Goal: Task Accomplishment & Management: Manage account settings

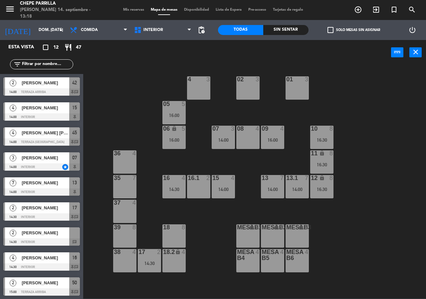
click at [118, 111] on div "02 3 4 3 01 3 05 5 16:00 06 lock 5 16:00 07 3 14:00 09 4 16:00 10 8 16:30 08 4 …" at bounding box center [257, 182] width 339 height 234
click at [226, 144] on div "07 3 14:00" at bounding box center [223, 137] width 23 height 23
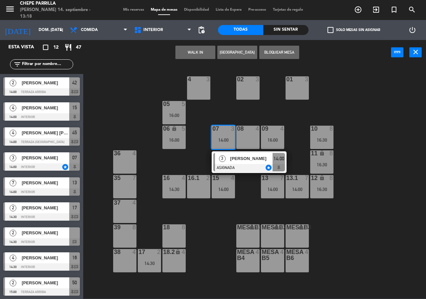
click at [241, 173] on div "3 [PERSON_NAME] ASIGNADA star 14:00" at bounding box center [249, 162] width 75 height 22
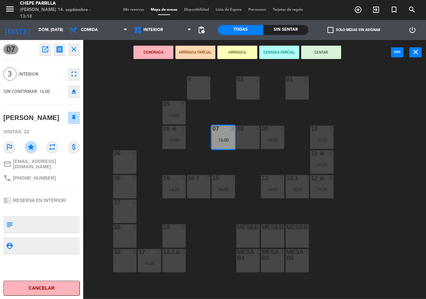
click at [153, 117] on div "02 3 4 3 01 3 05 5 16:00 06 lock 5 16:00 07 3 14:00 09 4 16:00 10 8 16:30 08 4 …" at bounding box center [257, 182] width 339 height 234
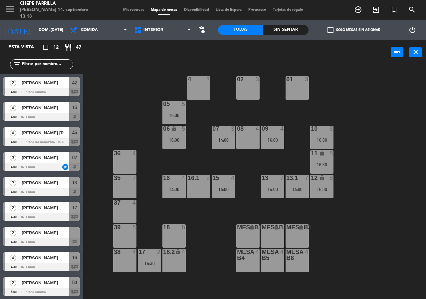
drag, startPoint x: 168, startPoint y: 187, endPoint x: 171, endPoint y: 190, distance: 3.8
click at [168, 187] on div "14:30" at bounding box center [174, 189] width 23 height 5
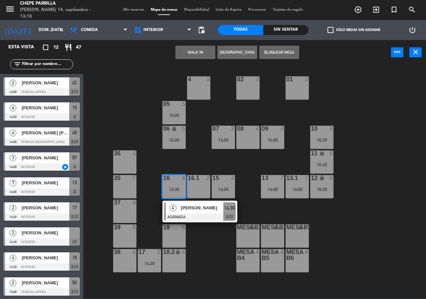
click at [189, 205] on span "[PERSON_NAME]" at bounding box center [202, 207] width 43 height 7
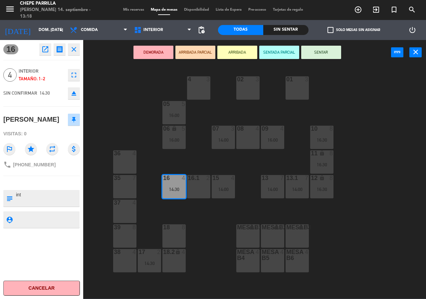
click at [137, 110] on div "02 3 4 3 01 3 05 5 16:00 06 lock 5 16:00 07 3 14:00 09 4 16:00 10 8 16:30 08 4 …" at bounding box center [257, 182] width 339 height 234
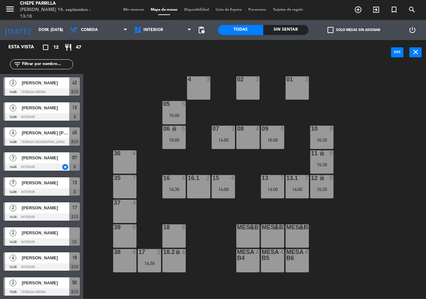
click at [172, 182] on div "16 4" at bounding box center [174, 178] width 23 height 7
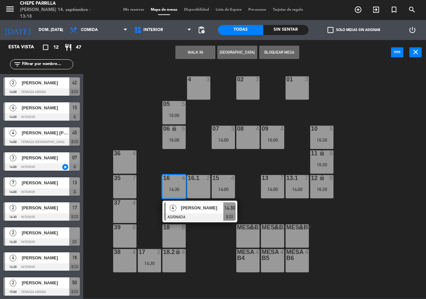
drag, startPoint x: 198, startPoint y: 233, endPoint x: 197, endPoint y: 230, distance: 3.7
click at [198, 234] on div "02 3 4 3 01 3 05 5 16:00 06 lock 5 16:00 07 3 14:00 09 4 16:00 10 8 16:30 08 4 …" at bounding box center [257, 182] width 339 height 234
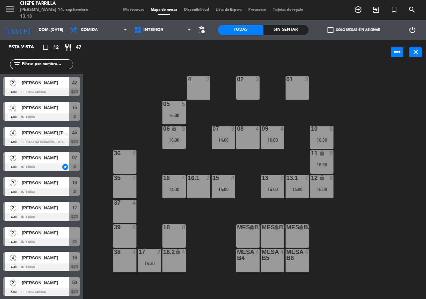
click at [176, 185] on div "16 4 14:30" at bounding box center [174, 186] width 23 height 23
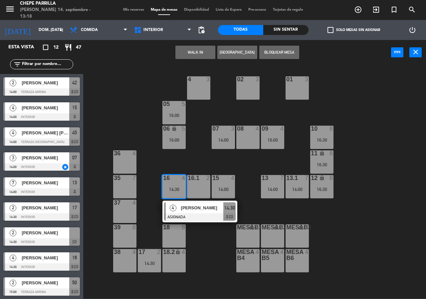
click at [205, 231] on div "02 3 4 3 01 3 05 5 16:00 06 lock 5 16:00 07 3 14:00 09 4 16:00 10 8 16:30 08 4 …" at bounding box center [257, 182] width 339 height 234
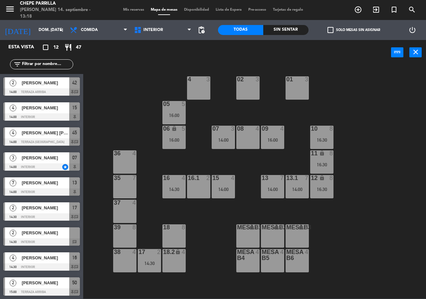
click at [237, 190] on div "02 3 4 3 01 3 05 5 16:00 06 lock 5 16:00 07 3 14:00 09 4 16:00 10 8 16:30 08 4 …" at bounding box center [257, 182] width 339 height 234
click at [228, 191] on div "14:00" at bounding box center [223, 189] width 23 height 5
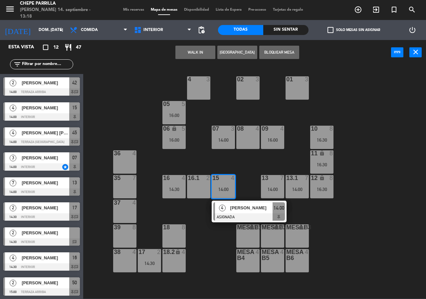
click at [233, 209] on span "[PERSON_NAME]" at bounding box center [252, 207] width 43 height 7
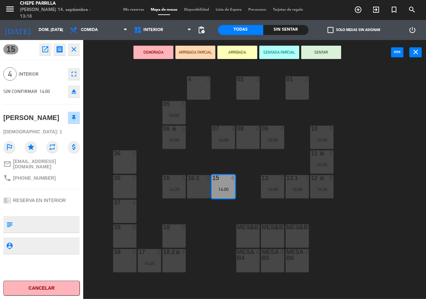
click at [216, 253] on div "02 3 4 3 01 3 05 5 16:00 06 lock 5 16:00 07 3 14:00 09 4 16:00 10 8 16:30 08 4 …" at bounding box center [257, 182] width 339 height 234
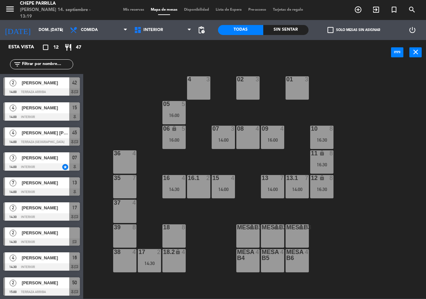
click at [315, 134] on div "10 8 16:30" at bounding box center [321, 137] width 23 height 23
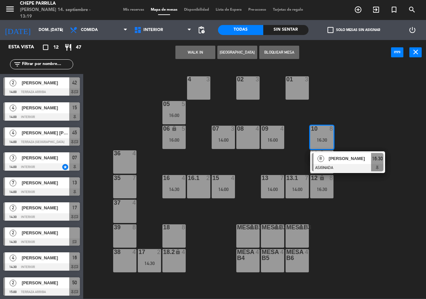
click at [323, 165] on div at bounding box center [348, 167] width 72 height 7
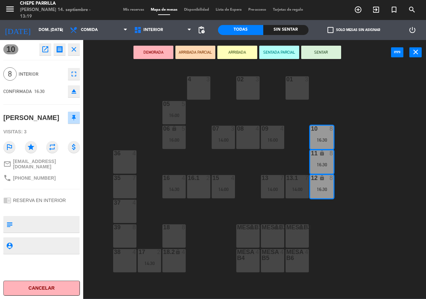
click at [377, 122] on div "02 3 4 3 01 3 05 5 16:00 06 lock 5 16:00 07 3 14:00 09 4 16:00 10 8 16:30 08 4 …" at bounding box center [257, 182] width 339 height 234
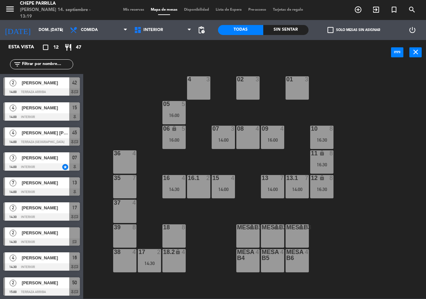
scroll to position [76, 0]
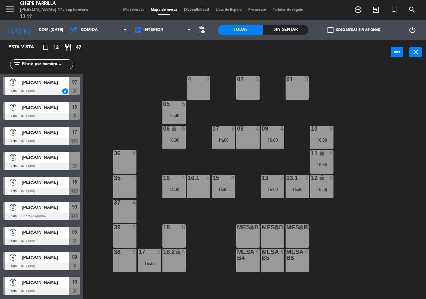
click at [278, 134] on div "09 4 16:00" at bounding box center [272, 137] width 23 height 23
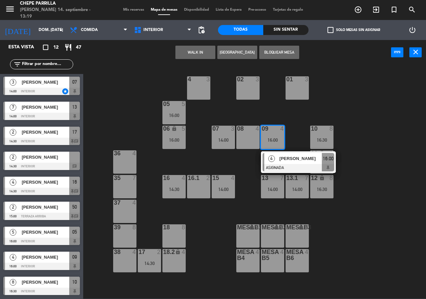
click at [284, 160] on div "4 [PERSON_NAME] ASIGNADA 16:00" at bounding box center [298, 162] width 85 height 22
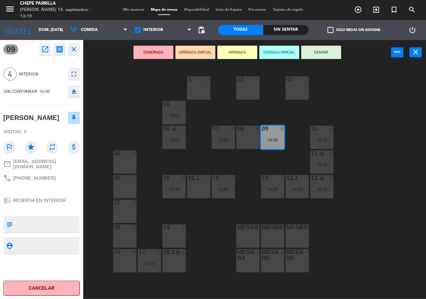
click at [397, 136] on div "02 3 4 3 01 3 05 5 16:00 06 lock 5 16:00 07 3 14:00 09 4 16:00 10 8 16:30 08 4 …" at bounding box center [257, 182] width 339 height 234
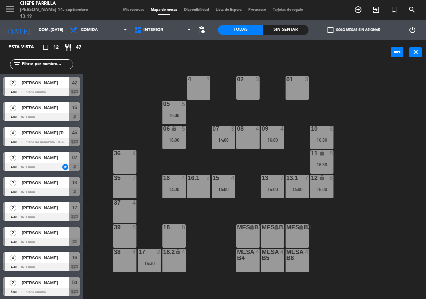
scroll to position [58, 0]
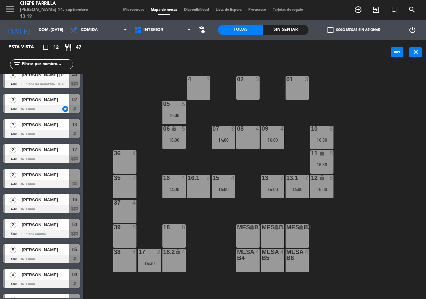
click at [311, 179] on div "12" at bounding box center [311, 178] width 0 height 6
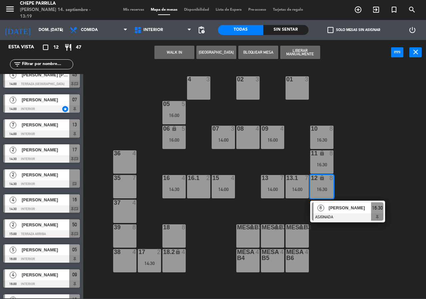
click at [295, 164] on div "02 3 4 3 01 3 05 5 16:00 06 lock 5 16:00 07 3 14:00 09 4 16:00 10 8 16:30 08 4 …" at bounding box center [257, 182] width 339 height 234
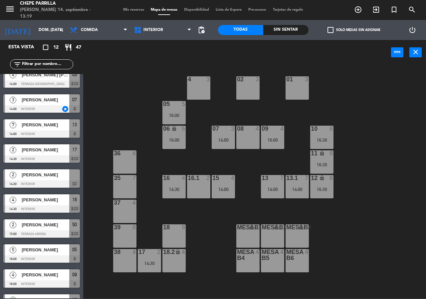
click at [294, 175] on div at bounding box center [297, 178] width 11 height 6
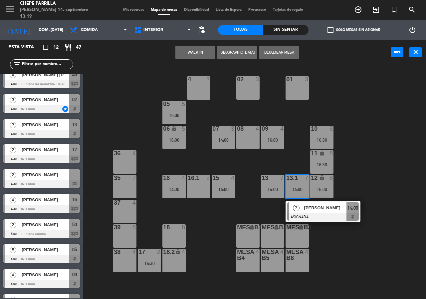
click at [297, 182] on div "13.1 7" at bounding box center [297, 178] width 23 height 7
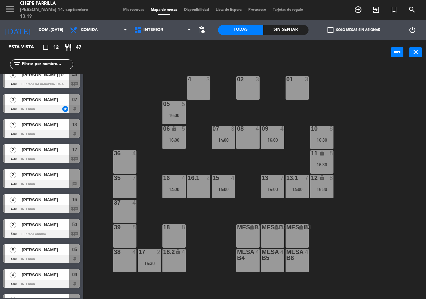
click at [298, 182] on div "13.1 7" at bounding box center [297, 178] width 23 height 7
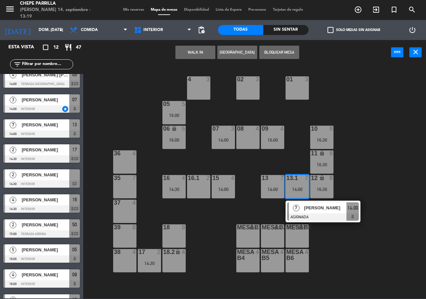
click at [319, 213] on div "[PERSON_NAME]" at bounding box center [325, 207] width 43 height 11
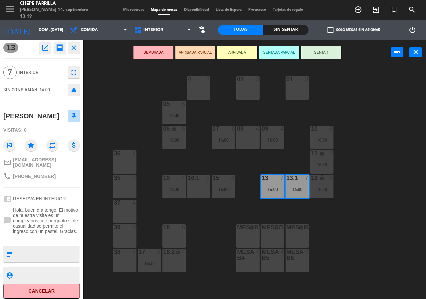
scroll to position [2, 0]
drag, startPoint x: 25, startPoint y: 215, endPoint x: 71, endPoint y: 229, distance: 48.0
click at [71, 229] on span "Hola, buen día tengo. El motivo de nuestra visita es un cumpleaños, me pregunto…" at bounding box center [46, 220] width 67 height 27
click at [58, 218] on span "Hola, buen día tengo. El motivo de nuestra visita es un cumpleaños, me pregunto…" at bounding box center [46, 220] width 67 height 27
drag, startPoint x: 21, startPoint y: 173, endPoint x: 49, endPoint y: 178, distance: 28.4
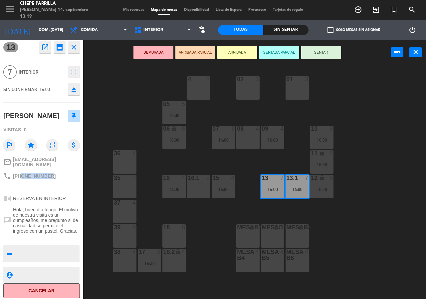
click at [49, 178] on div "phone [PHONE_NUMBER]" at bounding box center [41, 176] width 77 height 13
copy span "3122148579"
click at [46, 51] on button "open_in_new" at bounding box center [45, 47] width 12 height 12
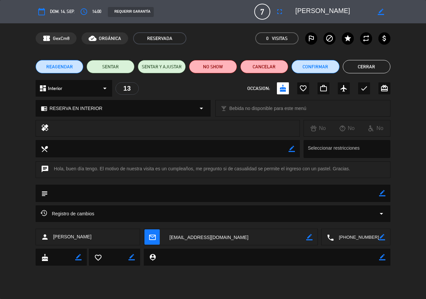
click at [154, 211] on div "Registro de cambios arrow_drop_down" at bounding box center [213, 214] width 345 height 8
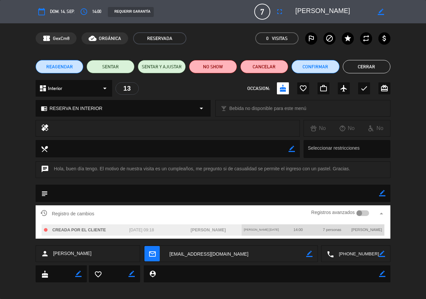
click at [359, 209] on div "Registros avanzados" at bounding box center [340, 214] width 58 height 10
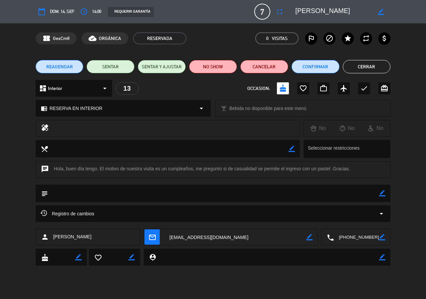
click at [364, 214] on div "Registro de cambios arrow_drop_down" at bounding box center [213, 214] width 345 height 8
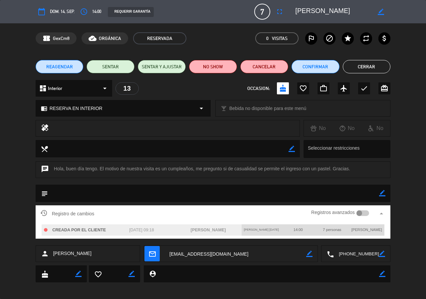
click at [359, 212] on div at bounding box center [360, 213] width 6 height 6
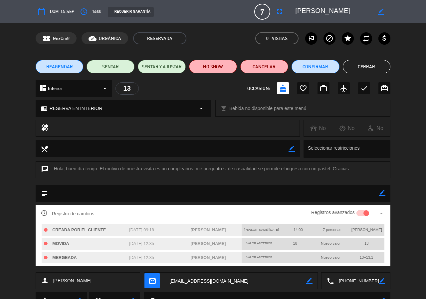
drag, startPoint x: 287, startPoint y: 34, endPoint x: 287, endPoint y: 37, distance: 3.7
click at [287, 34] on span "0 Visitas" at bounding box center [277, 38] width 43 height 12
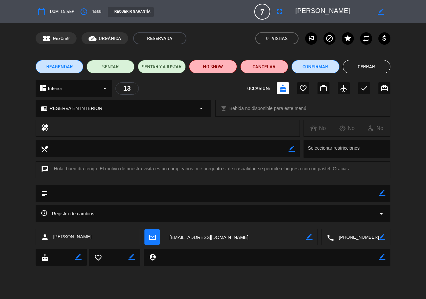
click at [378, 69] on button "Cerrar" at bounding box center [367, 66] width 48 height 13
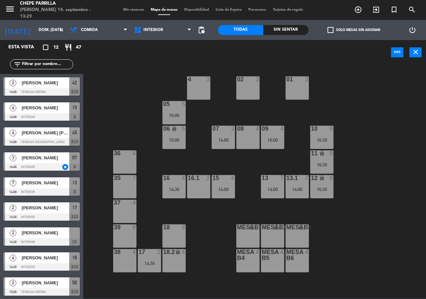
click at [135, 90] on div "02 3 4 3 01 3 05 5 16:00 06 lock 5 16:00 07 3 14:00 09 4 16:00 10 8 16:30 08 4 …" at bounding box center [257, 182] width 339 height 234
click at [280, 187] on div "14:00" at bounding box center [272, 189] width 23 height 5
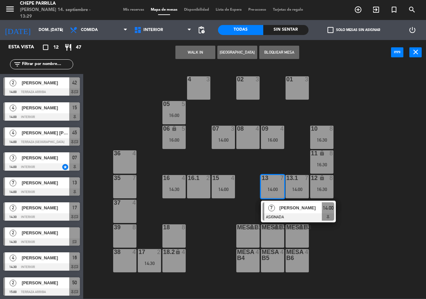
click at [288, 214] on div "7 [PERSON_NAME] ASIGNADA 14:00" at bounding box center [298, 212] width 85 height 22
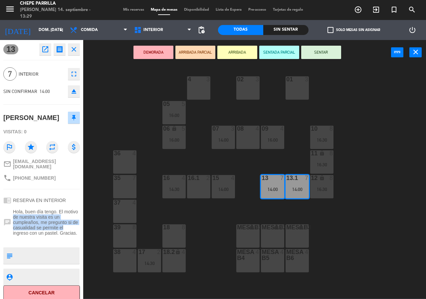
drag, startPoint x: 11, startPoint y: 213, endPoint x: 71, endPoint y: 223, distance: 61.1
click at [71, 223] on div "chat Hola, buen día tengo. El motivo de nuestra visita es un cumpleaños, me pre…" at bounding box center [41, 222] width 77 height 31
click at [48, 51] on icon "open_in_new" at bounding box center [45, 49] width 8 height 8
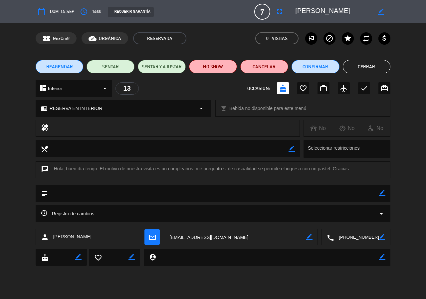
click at [383, 209] on div "Registro de cambios arrow_drop_down" at bounding box center [213, 213] width 355 height 17
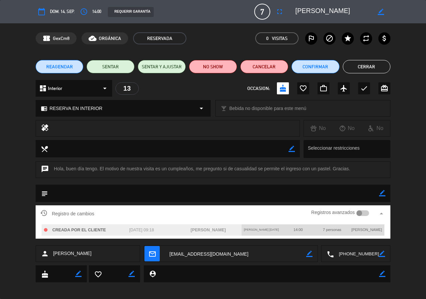
click at [372, 213] on smart-switch "Registros avanzados" at bounding box center [340, 212] width 75 height 5
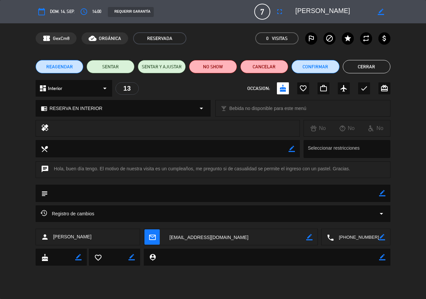
click at [375, 215] on div "Registro de cambios arrow_drop_down" at bounding box center [213, 214] width 345 height 8
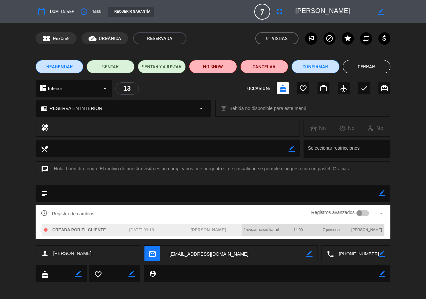
click at [367, 213] on div at bounding box center [363, 213] width 13 height 6
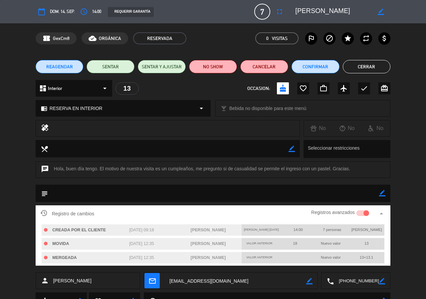
drag, startPoint x: 143, startPoint y: 229, endPoint x: 166, endPoint y: 233, distance: 22.9
click at [166, 233] on div "[DATE] 09:18" at bounding box center [141, 230] width 67 height 12
click at [136, 236] on div "[DATE] 09:18" at bounding box center [141, 230] width 67 height 12
click at [136, 233] on div "[DATE] 09:18" at bounding box center [141, 230] width 67 height 12
click at [136, 230] on span "[DATE] 09:18" at bounding box center [141, 230] width 25 height 5
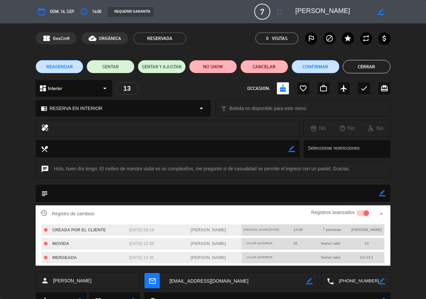
click at [147, 227] on div "[DATE] 09:18" at bounding box center [141, 230] width 67 height 12
click at [359, 70] on button "Cerrar" at bounding box center [367, 66] width 48 height 13
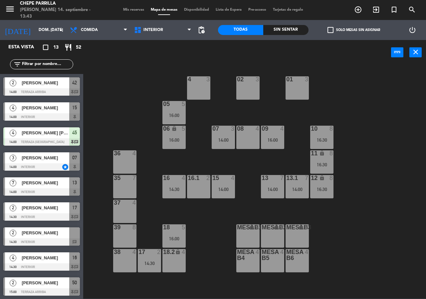
click at [66, 169] on div at bounding box center [41, 166] width 77 height 7
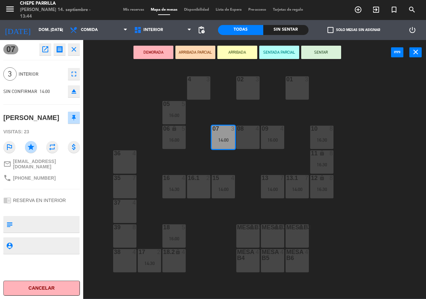
click at [375, 209] on div "02 3 4 3 01 3 05 5 16:00 06 lock 5 16:00 07 3 14:00 09 4 16:00 10 8 16:30 08 4 …" at bounding box center [257, 182] width 339 height 234
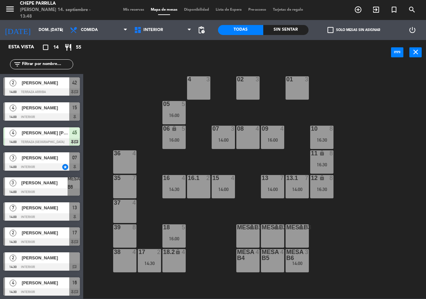
click at [47, 140] on div at bounding box center [41, 141] width 77 height 7
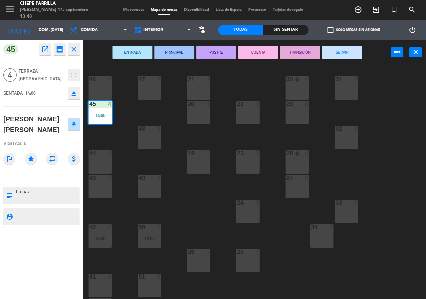
click at [144, 110] on div "21 4 30 lock 4 46 4 47 3 31 3 20 4 22 3 29 8 45 4 14:00 32 3 48 3 19 8 23 3 28 …" at bounding box center [257, 182] width 339 height 234
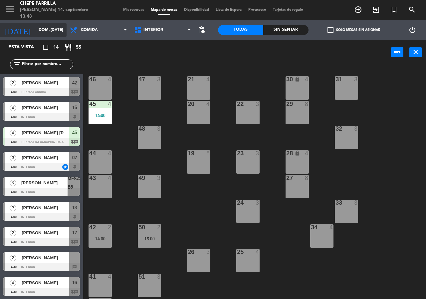
click at [54, 29] on input "dom. [DATE]" at bounding box center [61, 29] width 53 height 11
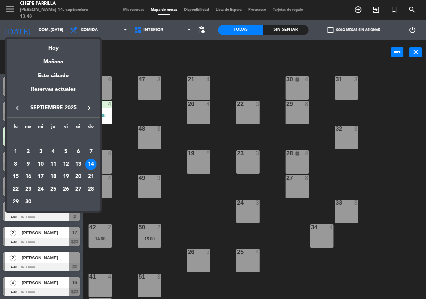
click at [143, 28] on div at bounding box center [213, 149] width 426 height 299
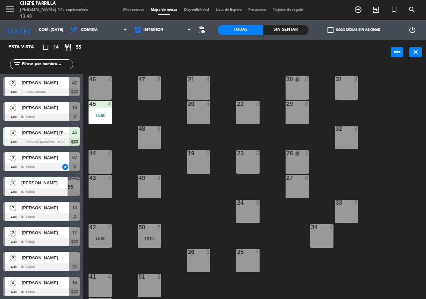
click at [143, 54] on div "power_input close" at bounding box center [237, 52] width 308 height 25
click at [155, 34] on span "Interior" at bounding box center [163, 30] width 64 height 15
click at [49, 61] on input "text" at bounding box center [47, 64] width 52 height 7
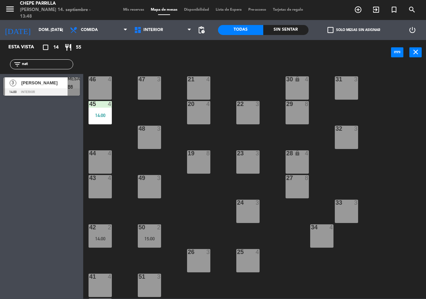
type input "nat"
click at [37, 157] on div "Esta vista crop_square 14 restaurant 55 filter_list nat 3 [PERSON_NAME] 14:00 I…" at bounding box center [41, 169] width 83 height 259
click at [111, 27] on span "Comida" at bounding box center [99, 30] width 64 height 15
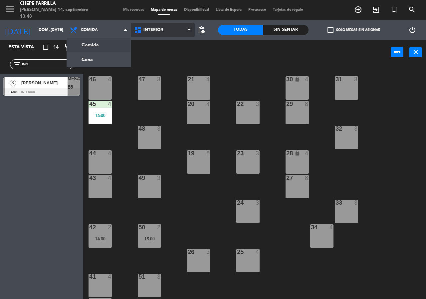
click at [178, 30] on span "Interior" at bounding box center [163, 30] width 64 height 15
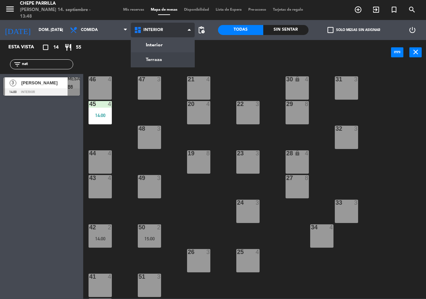
drag, startPoint x: 157, startPoint y: 67, endPoint x: 154, endPoint y: 43, distance: 24.2
click at [157, 65] on ul "Interior Terraza" at bounding box center [163, 52] width 64 height 30
click at [157, 43] on ng-component "menu Chepe [PERSON_NAME] 14. septiembre - 13:48 Mis reservas Mapa de mesas Disp…" at bounding box center [213, 149] width 426 height 298
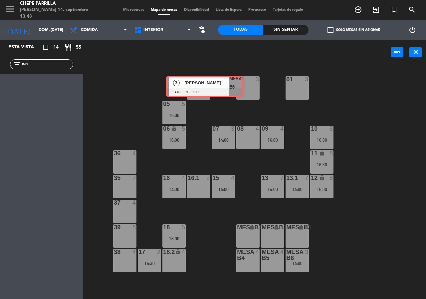
drag, startPoint x: 31, startPoint y: 89, endPoint x: 194, endPoint y: 88, distance: 162.6
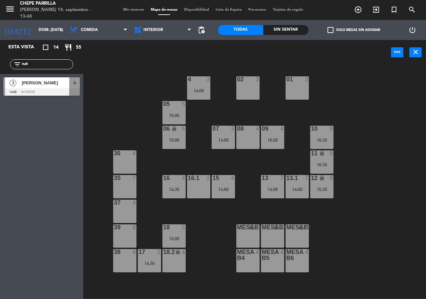
click at [62, 83] on div "3 [PERSON_NAME] 14:00 Interior 4" at bounding box center [41, 86] width 83 height 25
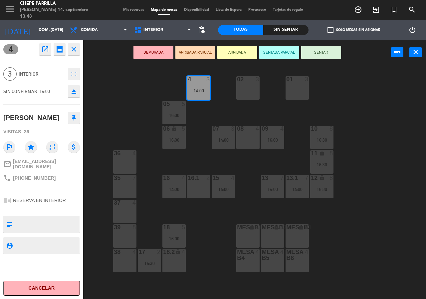
click at [130, 106] on div "02 3 4 3 14:00 01 3 05 5 16:00 06 lock 5 16:00 07 3 14:00 09 4 16:00 10 8 16:30…" at bounding box center [257, 182] width 339 height 234
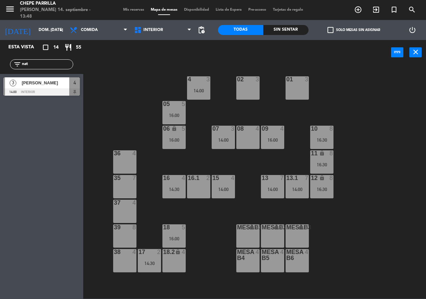
click at [225, 194] on div "15 4 14:00" at bounding box center [223, 186] width 23 height 23
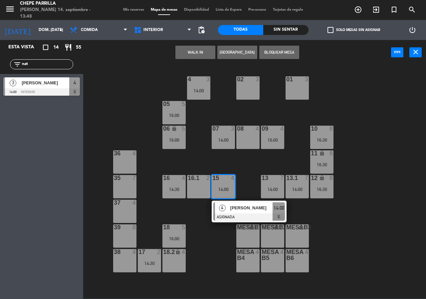
click at [237, 214] on div at bounding box center [250, 216] width 72 height 7
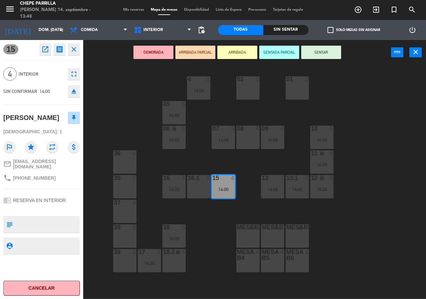
click at [205, 224] on div "02 3 4 3 14:00 01 3 05 5 16:00 06 lock 5 16:00 07 3 14:00 09 4 16:00 10 8 16:30…" at bounding box center [257, 182] width 339 height 234
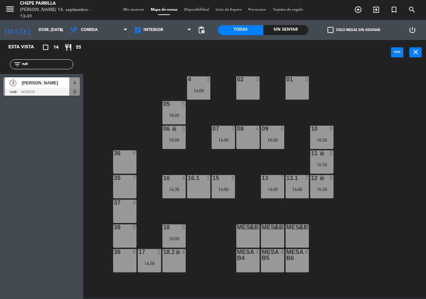
click at [182, 239] on div "16:00" at bounding box center [174, 238] width 23 height 5
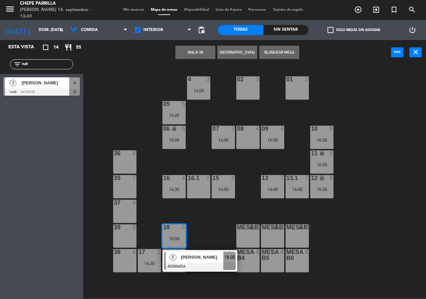
click at [192, 252] on div "[PERSON_NAME]" at bounding box center [202, 257] width 43 height 11
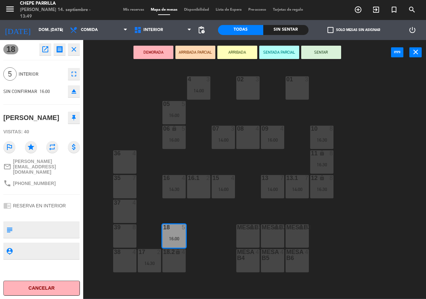
click at [170, 263] on div "18.2 lock 4" at bounding box center [174, 260] width 23 height 23
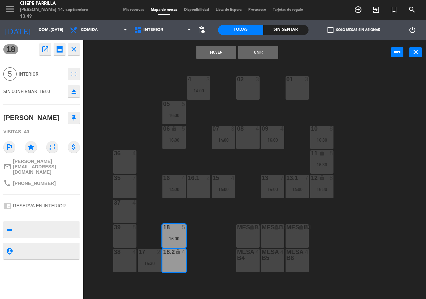
click at [266, 53] on button "Unir" at bounding box center [259, 52] width 40 height 13
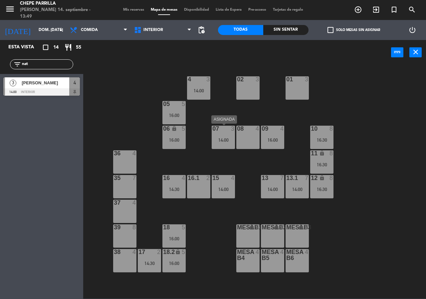
click at [221, 140] on div "14:00" at bounding box center [223, 140] width 23 height 5
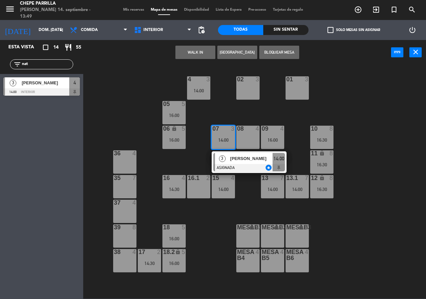
click at [191, 157] on div "02 3 4 3 14:00 01 3 05 5 16:00 06 lock 5 16:00 07 3 14:00 3 [PERSON_NAME] ASIGN…" at bounding box center [257, 182] width 339 height 234
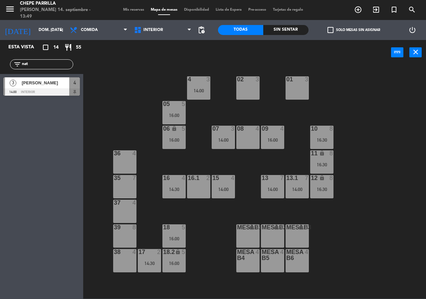
drag, startPoint x: 205, startPoint y: 97, endPoint x: 205, endPoint y: 102, distance: 4.7
click at [205, 101] on div "02 3 4 3 14:00 01 3 05 5 16:00 06 lock 5 16:00 07 3 14:00 09 4 16:00 10 8 16:30…" at bounding box center [257, 182] width 339 height 234
click at [204, 92] on div "14:00" at bounding box center [198, 90] width 23 height 5
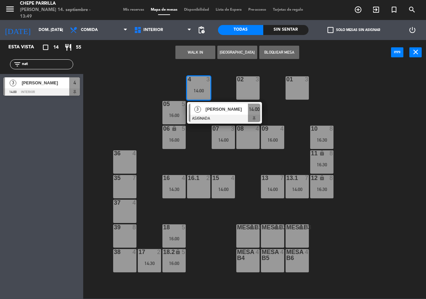
click at [209, 109] on div "3 [PERSON_NAME] ASIGNADA 14:00" at bounding box center [224, 113] width 85 height 22
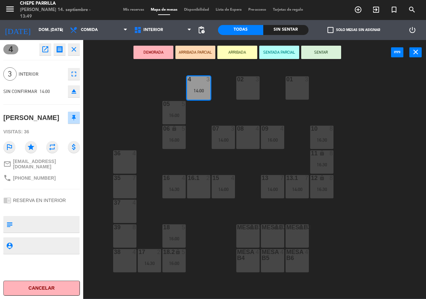
drag, startPoint x: 150, startPoint y: 91, endPoint x: 148, endPoint y: 94, distance: 4.2
click at [149, 94] on div "02 3 4 3 14:00 01 3 05 5 16:00 06 lock 5 16:00 07 3 14:00 09 4 16:00 10 8 16:30…" at bounding box center [257, 182] width 339 height 234
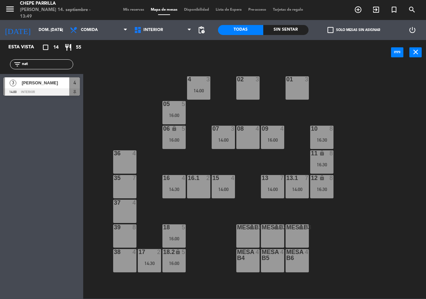
drag, startPoint x: 49, startPoint y: 91, endPoint x: 68, endPoint y: 88, distance: 19.1
click at [49, 90] on div "3 [PERSON_NAME] 14:00 Interior 4" at bounding box center [41, 86] width 83 height 25
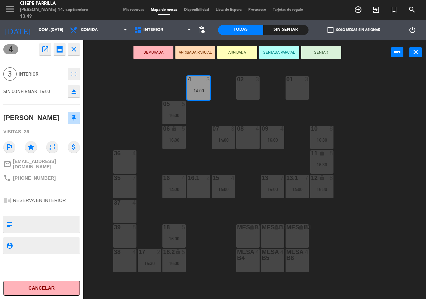
click at [41, 45] on button "open_in_new" at bounding box center [45, 49] width 12 height 12
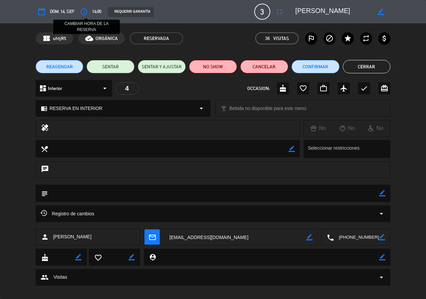
click at [86, 12] on icon "access_time" at bounding box center [84, 12] width 8 height 8
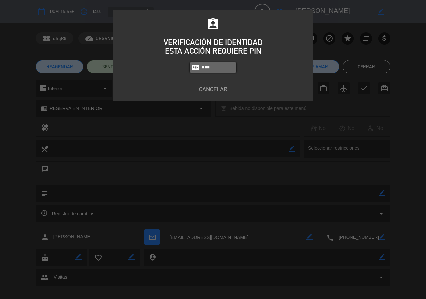
type input "5809"
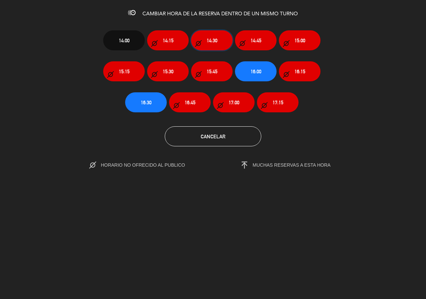
click at [209, 43] on span "14:30" at bounding box center [212, 41] width 11 height 8
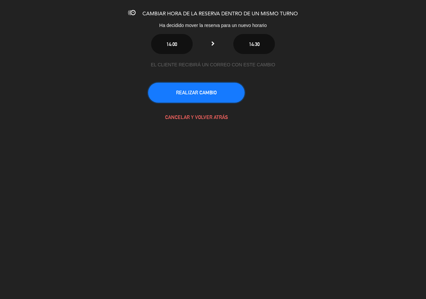
click at [213, 87] on button "REALIZAR CAMBIO" at bounding box center [196, 93] width 97 height 20
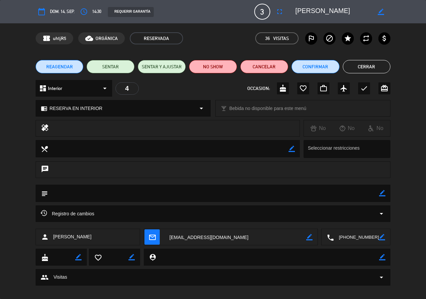
click at [383, 69] on button "Cerrar" at bounding box center [367, 66] width 48 height 13
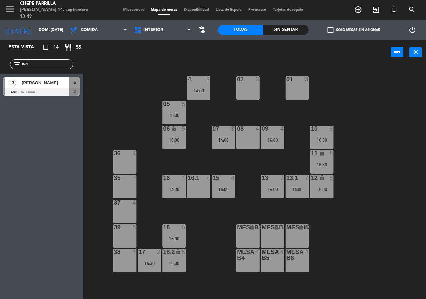
click at [206, 94] on div "4 3 14:00" at bounding box center [198, 87] width 23 height 23
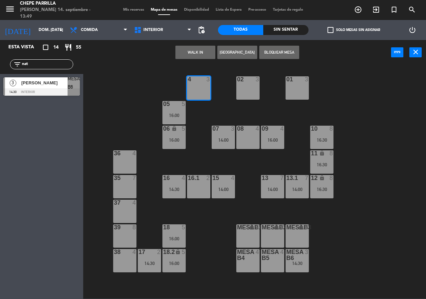
drag, startPoint x: 72, startPoint y: 87, endPoint x: 222, endPoint y: 82, distance: 149.3
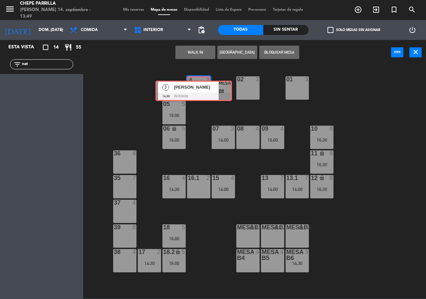
drag, startPoint x: 87, startPoint y: 82, endPoint x: 195, endPoint y: 94, distance: 108.5
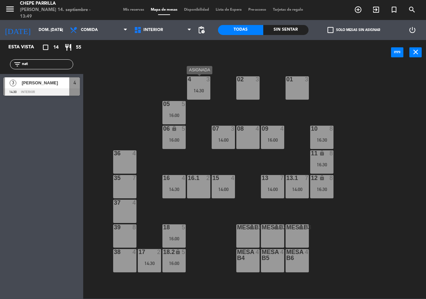
click at [194, 92] on div "14:30" at bounding box center [198, 90] width 23 height 5
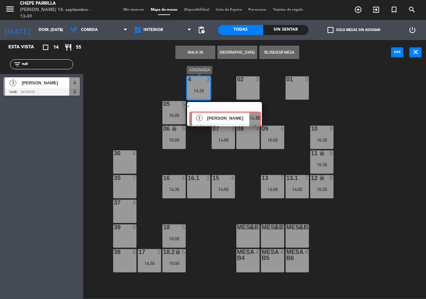
click at [211, 117] on div "3 [PERSON_NAME] ASIGNADA 14:30" at bounding box center [224, 114] width 85 height 24
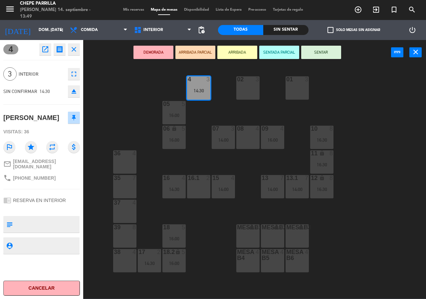
drag, startPoint x: 53, startPoint y: 219, endPoint x: 48, endPoint y: 214, distance: 6.1
click at [48, 217] on textarea at bounding box center [47, 224] width 64 height 14
type textarea "m04 no mover"
click at [28, 237] on div at bounding box center [47, 245] width 64 height 17
click at [31, 242] on textarea at bounding box center [47, 245] width 64 height 8
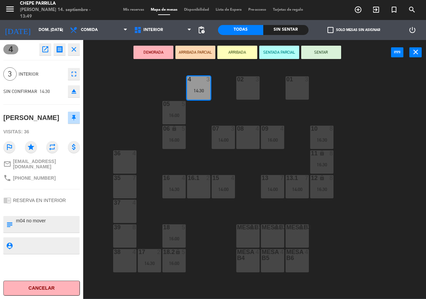
click at [124, 90] on div "02 3 4 3 14:30 01 3 05 5 16:00 06 lock 5 16:00 07 3 14:00 09 4 16:00 10 8 16:30…" at bounding box center [257, 182] width 339 height 234
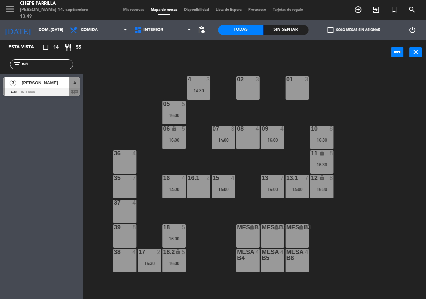
click at [193, 84] on div "4 3 14:30" at bounding box center [198, 87] width 23 height 23
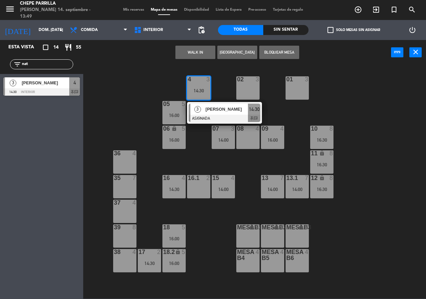
click at [208, 109] on span "[PERSON_NAME]" at bounding box center [227, 109] width 43 height 7
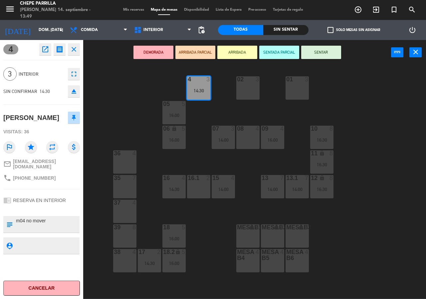
click at [150, 90] on div "02 3 4 3 14:30 01 3 05 5 16:00 06 lock 5 16:00 07 3 14:00 09 4 16:00 10 8 16:30…" at bounding box center [257, 182] width 339 height 234
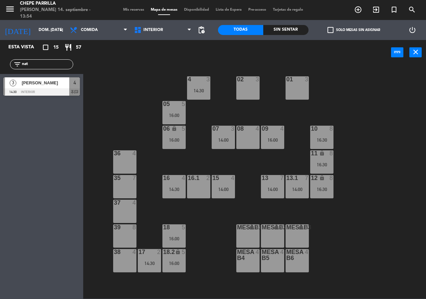
click at [54, 67] on input "nat" at bounding box center [47, 64] width 52 height 7
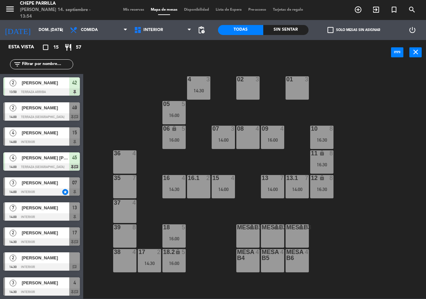
click at [123, 85] on div "02 3 4 3 14:30 01 3 05 5 16:00 06 lock 5 16:00 07 3 14:00 09 4 16:00 10 8 16:30…" at bounding box center [257, 182] width 339 height 234
click at [362, 6] on icon "add_circle_outline" at bounding box center [358, 10] width 8 height 8
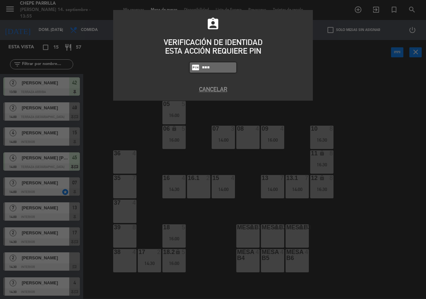
type input "5809"
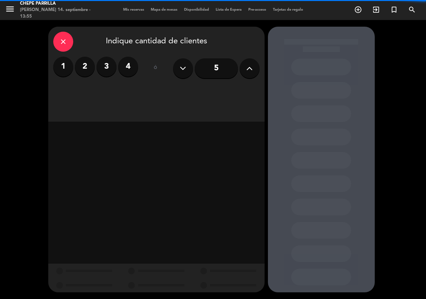
click at [70, 42] on div "close" at bounding box center [63, 42] width 20 height 20
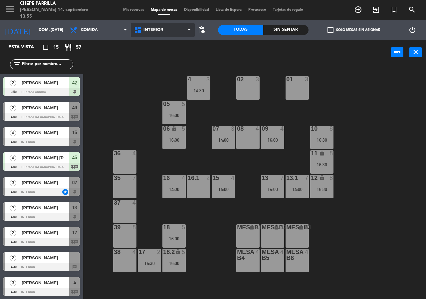
click at [166, 30] on span "Interior" at bounding box center [163, 30] width 64 height 15
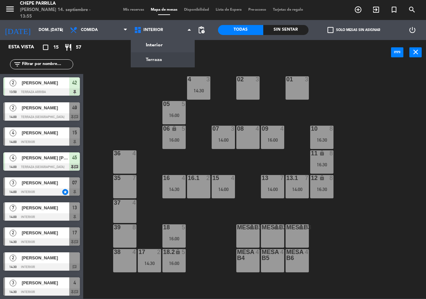
click at [159, 60] on ng-component "menu Chepe [PERSON_NAME] 14. septiembre - 13:55 Mis reservas Mapa de mesas Disp…" at bounding box center [213, 149] width 426 height 298
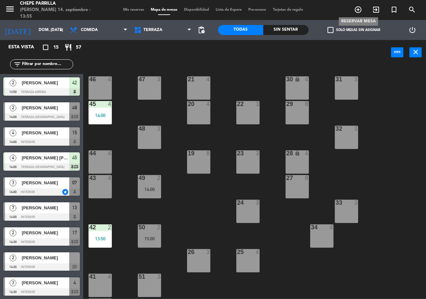
click at [362, 12] on icon "add_circle_outline" at bounding box center [358, 10] width 8 height 8
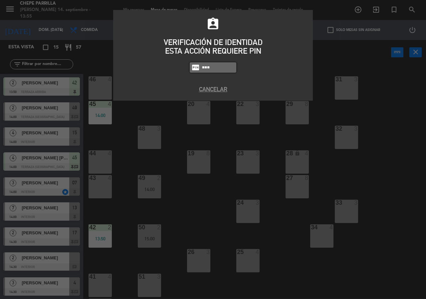
type input "5809"
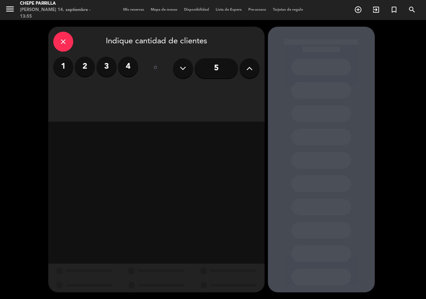
click at [132, 65] on label "4" at bounding box center [128, 67] width 20 height 20
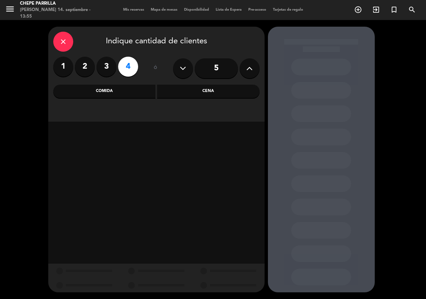
click at [120, 94] on div "Comida" at bounding box center [104, 91] width 103 height 13
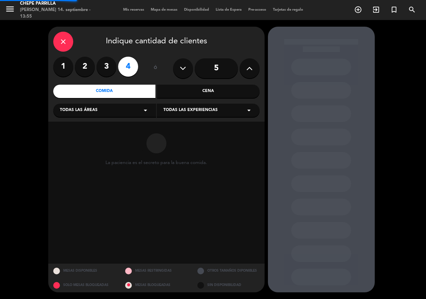
click at [111, 114] on div "Todas las áreas arrow_drop_down" at bounding box center [104, 110] width 103 height 13
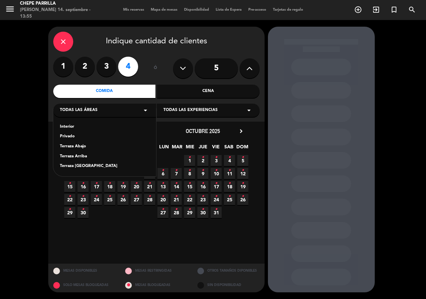
click at [79, 166] on div "Terraza [GEOGRAPHIC_DATA]" at bounding box center [105, 166] width 90 height 7
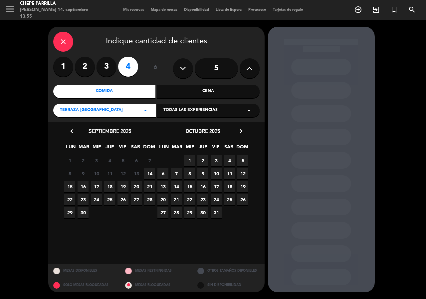
click at [148, 171] on span "14" at bounding box center [149, 173] width 11 height 11
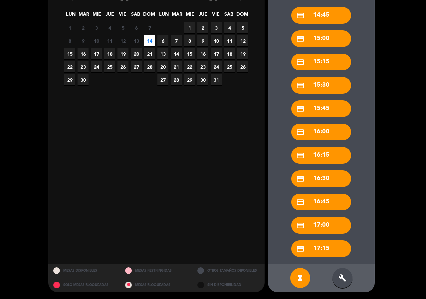
click at [348, 279] on div "build" at bounding box center [343, 278] width 20 height 20
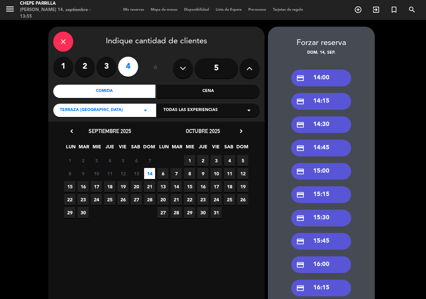
click at [327, 145] on div "credit_card 14:45" at bounding box center [321, 148] width 60 height 17
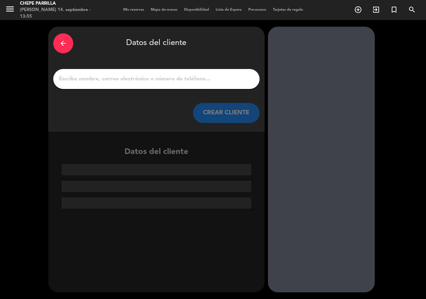
drag, startPoint x: 183, startPoint y: 76, endPoint x: 180, endPoint y: 74, distance: 3.7
click at [180, 74] on input "1" at bounding box center [156, 78] width 197 height 9
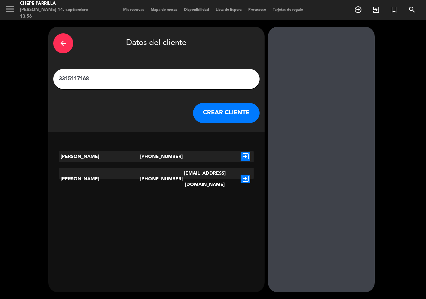
type input "3315117168"
click at [100, 171] on div "[PERSON_NAME]" at bounding box center [99, 179] width 81 height 23
click at [101, 171] on div "[PERSON_NAME]" at bounding box center [99, 179] width 81 height 23
click at [102, 174] on div "[PERSON_NAME]" at bounding box center [99, 179] width 81 height 23
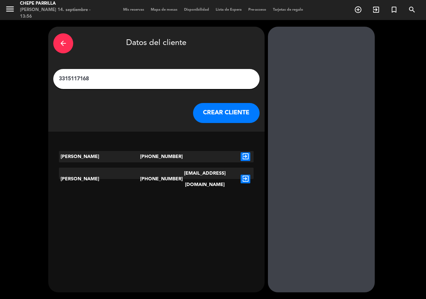
click at [244, 175] on icon "exit_to_app" at bounding box center [246, 179] width 10 height 9
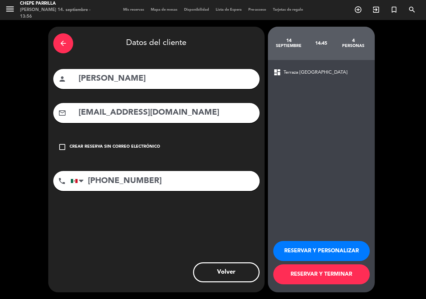
click at [330, 249] on button "RESERVAR Y PERSONALIZAR" at bounding box center [322, 251] width 97 height 20
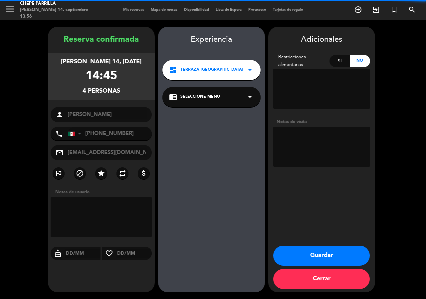
click at [298, 151] on textarea at bounding box center [322, 147] width 97 height 40
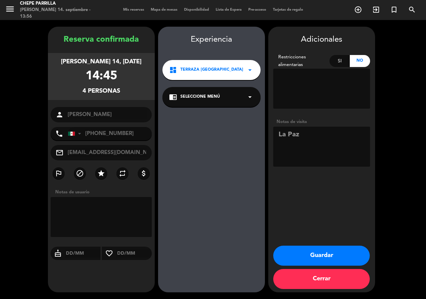
type textarea "La Paz"
click at [317, 257] on button "Guardar" at bounding box center [322, 256] width 97 height 20
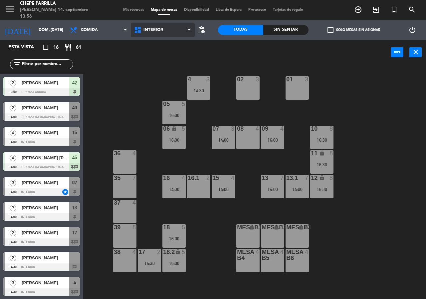
click at [145, 34] on span "Interior" at bounding box center [163, 30] width 64 height 15
click at [153, 55] on ng-component "menu Chepe [PERSON_NAME] 14. septiembre - 13:56 Mis reservas Mapa de mesas Disp…" at bounding box center [213, 149] width 426 height 298
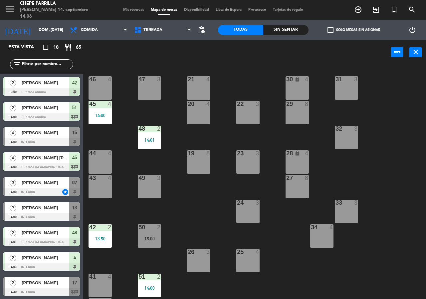
click at [157, 39] on div "Interior Terraza Terraza Interior Terraza" at bounding box center [163, 30] width 64 height 20
click at [163, 32] on span "Terraza" at bounding box center [163, 30] width 64 height 15
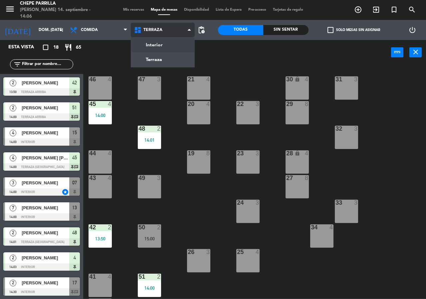
click at [161, 46] on ng-component "menu Chepe [PERSON_NAME] 14. septiembre - 14:06 Mis reservas Mapa de mesas Disp…" at bounding box center [213, 149] width 426 height 298
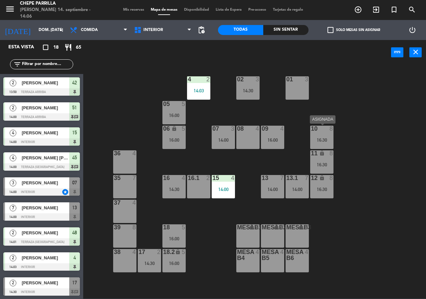
drag, startPoint x: 321, startPoint y: 138, endPoint x: 328, endPoint y: 151, distance: 14.9
click at [321, 139] on div "16:30" at bounding box center [321, 140] width 23 height 5
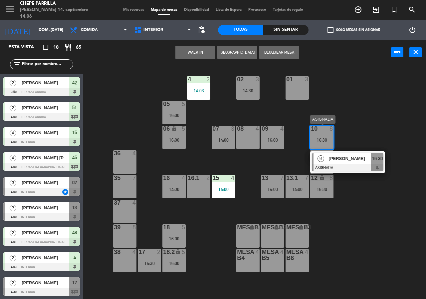
click at [335, 162] on div "[PERSON_NAME]" at bounding box center [349, 158] width 43 height 11
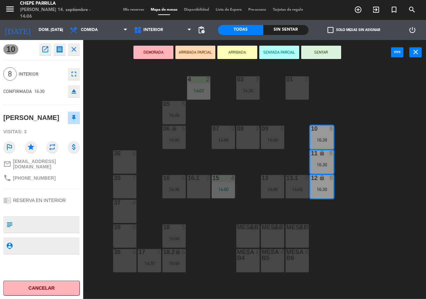
drag, startPoint x: 198, startPoint y: 226, endPoint x: 184, endPoint y: 209, distance: 22.9
click at [196, 225] on div "02 3 14:30 4 2 14:03 01 3 05 5 16:00 06 lock 5 16:00 07 3 14:00 09 4 16:00 10 8…" at bounding box center [257, 182] width 339 height 234
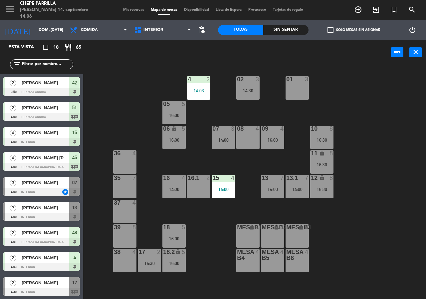
scroll to position [135, 0]
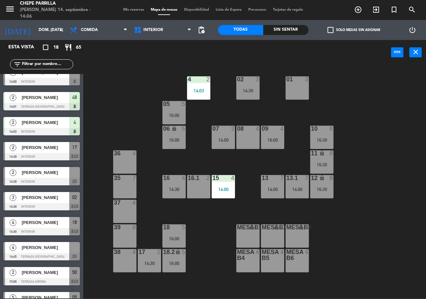
click at [177, 190] on div "14:30" at bounding box center [174, 189] width 23 height 5
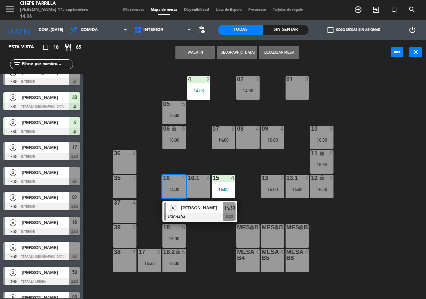
click at [199, 219] on div at bounding box center [200, 216] width 72 height 7
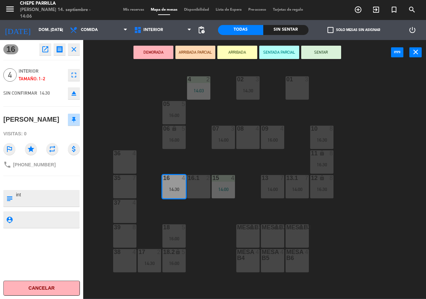
click at [199, 213] on div "02 3 14:30 4 2 14:03 01 3 05 5 16:00 06 lock 5 16:00 07 3 14:00 09 4 16:00 10 8…" at bounding box center [257, 182] width 339 height 234
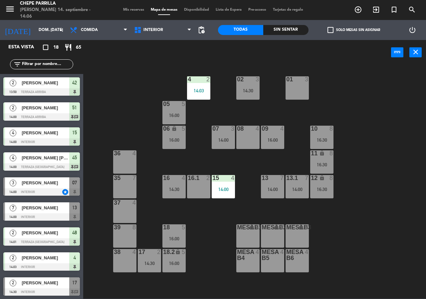
click at [197, 198] on div "16.1 2" at bounding box center [198, 186] width 23 height 23
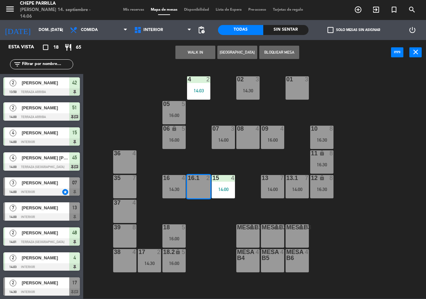
click at [207, 237] on div "02 3 14:30 4 2 14:03 01 3 05 5 16:00 06 lock 5 16:00 07 3 14:00 09 4 16:00 10 8…" at bounding box center [257, 182] width 339 height 234
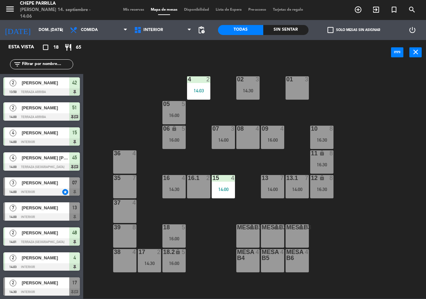
click at [147, 261] on div "14:30" at bounding box center [149, 263] width 23 height 5
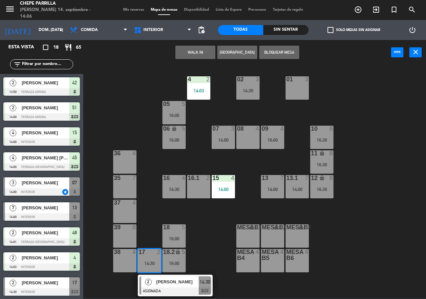
drag, startPoint x: 207, startPoint y: 250, endPoint x: 170, endPoint y: 227, distance: 43.4
click at [206, 250] on div "02 3 14:30 4 2 14:03 01 3 05 5 16:00 06 lock 5 16:00 07 3 14:00 09 4 16:00 10 8…" at bounding box center [257, 182] width 339 height 234
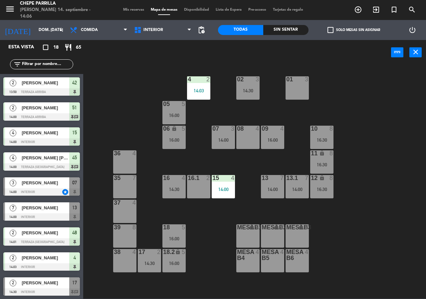
click at [170, 225] on div at bounding box center [174, 227] width 11 height 6
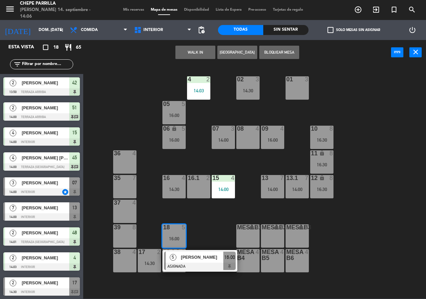
click at [191, 261] on div "5 [PERSON_NAME] ASIGNADA 16:00" at bounding box center [200, 261] width 85 height 22
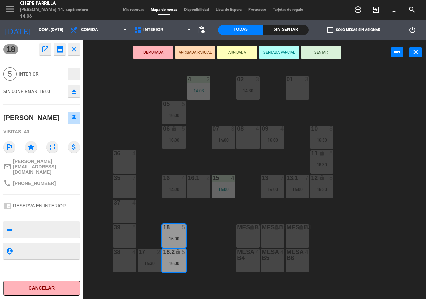
click at [198, 238] on div "02 3 14:30 4 2 14:03 01 3 05 5 16:00 06 lock 5 16:00 07 3 14:00 09 4 16:00 10 8…" at bounding box center [257, 182] width 339 height 234
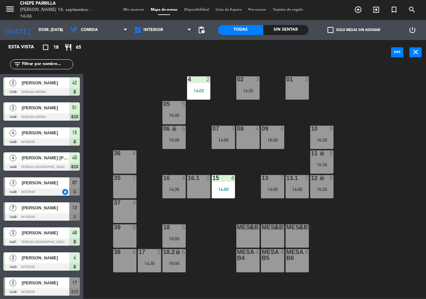
scroll to position [85, 0]
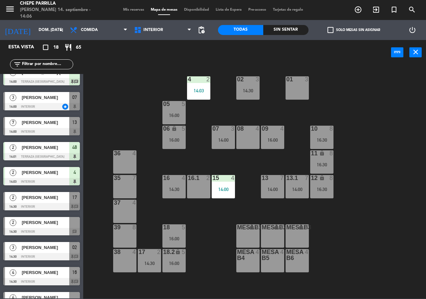
click at [229, 182] on div "15 4 14:00" at bounding box center [223, 186] width 23 height 23
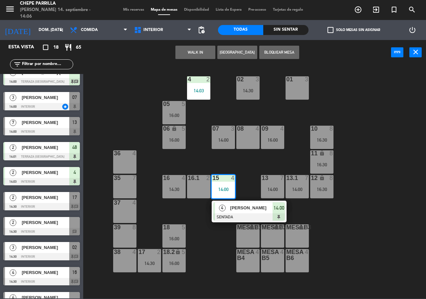
click at [247, 211] on div "4 [PERSON_NAME] SENTADA 14:00" at bounding box center [249, 212] width 85 height 22
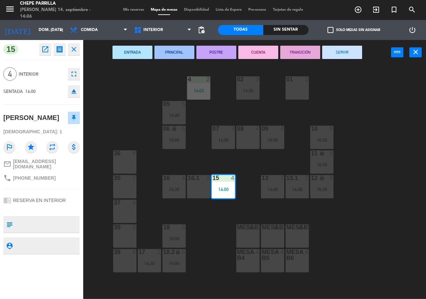
click at [372, 105] on div "02 3 14:30 4 2 14:03 01 3 05 5 16:00 06 lock 5 16:00 07 3 14:00 09 4 16:00 10 8…" at bounding box center [257, 182] width 339 height 234
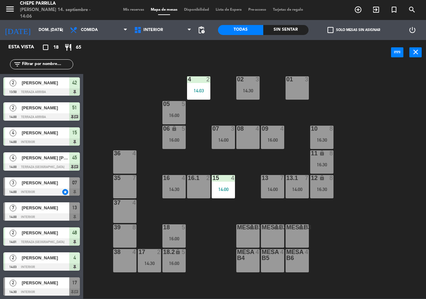
click at [227, 194] on div "15 4 14:00" at bounding box center [223, 186] width 23 height 23
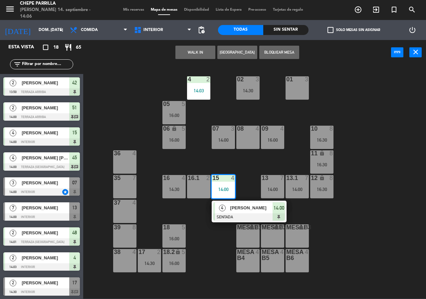
click at [247, 214] on div at bounding box center [250, 216] width 72 height 7
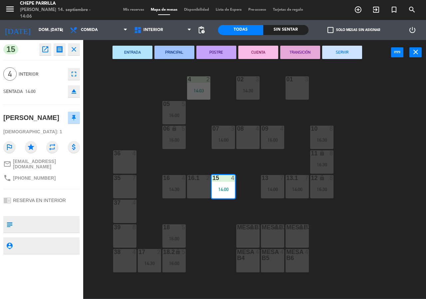
click at [228, 142] on div "14:00" at bounding box center [223, 140] width 23 height 5
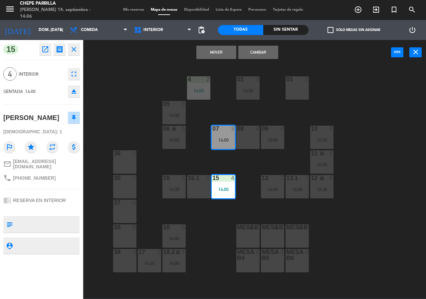
click at [269, 59] on div "Mover Cambiar power_input close" at bounding box center [237, 52] width 308 height 25
click at [267, 55] on button "Cambiar" at bounding box center [259, 52] width 40 height 13
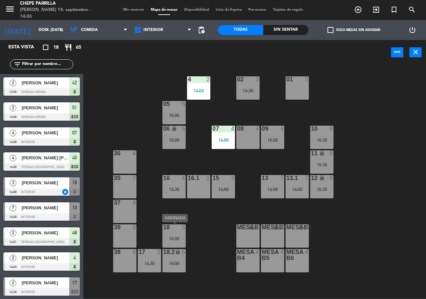
click at [174, 237] on div "16:00" at bounding box center [174, 238] width 23 height 5
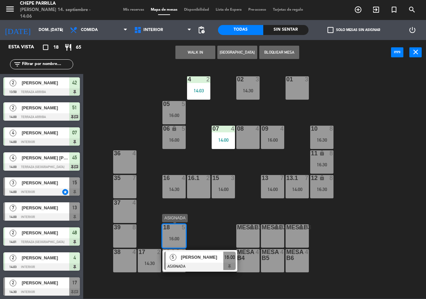
click at [206, 261] on div "5 [PERSON_NAME] ASIGNADA 16:00" at bounding box center [200, 261] width 85 height 22
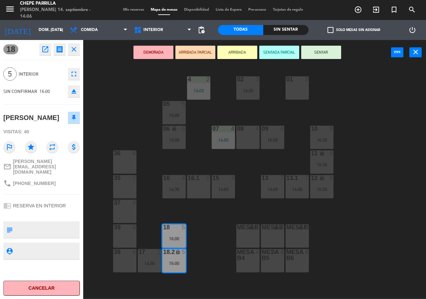
click at [206, 260] on div "02 3 14:30 4 2 14:03 01 3 05 5 16:00 06 lock 5 16:00 07 4 14:00 09 4 16:00 10 8…" at bounding box center [257, 182] width 339 height 234
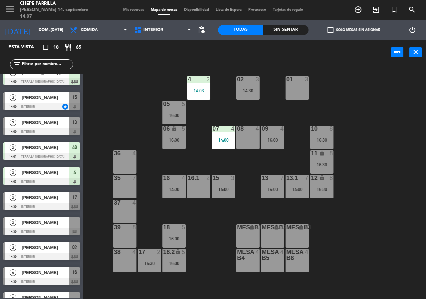
click at [268, 132] on div at bounding box center [273, 129] width 11 height 6
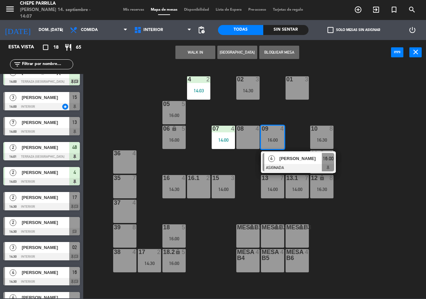
drag, startPoint x: 159, startPoint y: 163, endPoint x: 169, endPoint y: 187, distance: 26.3
click at [161, 166] on div "02 3 14:30 4 2 14:03 01 3 05 5 16:00 06 lock 5 16:00 07 4 14:00 09 4 16:00 4 [P…" at bounding box center [257, 182] width 339 height 234
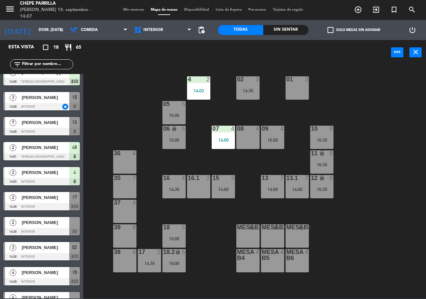
click at [169, 188] on div "14:30" at bounding box center [174, 189] width 23 height 5
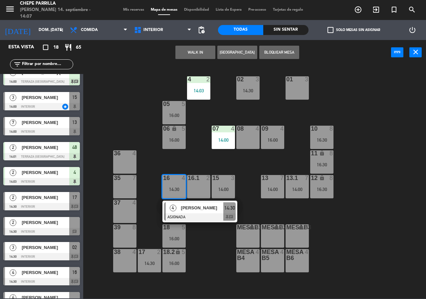
click at [115, 120] on div "02 3 14:30 4 2 14:03 01 3 05 5 16:00 06 lock 5 16:00 07 4 14:00 09 4 16:00 10 8…" at bounding box center [257, 182] width 339 height 234
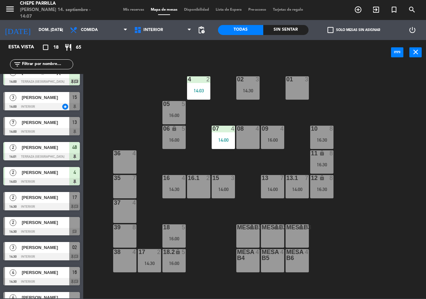
click at [64, 101] on span "[PERSON_NAME]" at bounding box center [46, 97] width 48 height 7
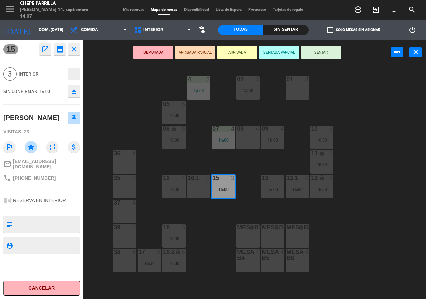
click at [319, 49] on button "SENTAR" at bounding box center [321, 52] width 40 height 13
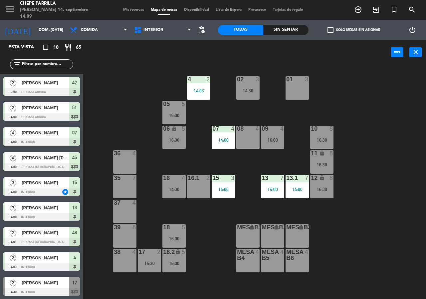
click at [171, 179] on div at bounding box center [174, 178] width 11 height 6
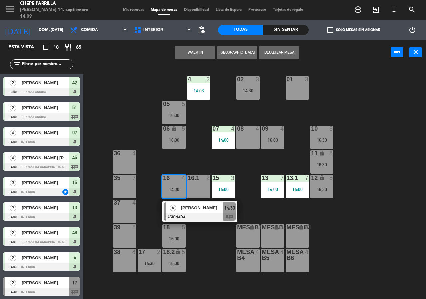
click at [111, 105] on div "02 3 14:30 4 2 14:03 01 3 05 5 16:00 06 lock 5 16:00 07 4 14:00 09 4 16:00 10 8…" at bounding box center [257, 182] width 339 height 234
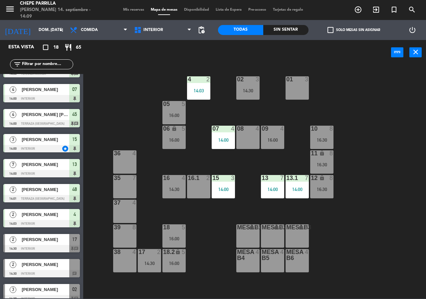
scroll to position [133, 0]
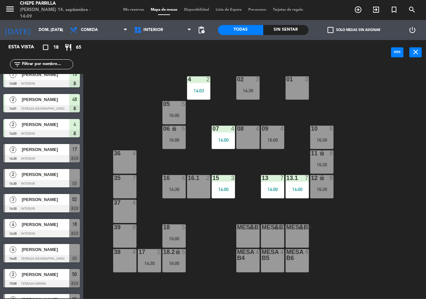
click at [51, 255] on div "4 [PERSON_NAME] 14:45 Terraza La Paz chat" at bounding box center [41, 253] width 83 height 25
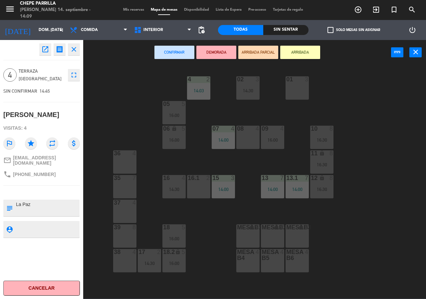
click at [216, 55] on button "DEMORADA" at bounding box center [217, 52] width 40 height 13
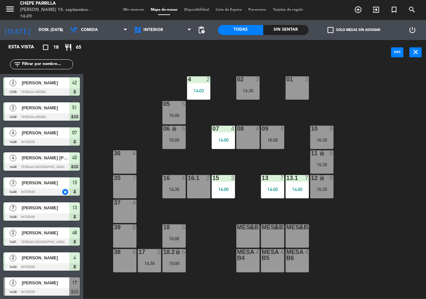
scroll to position [0, 0]
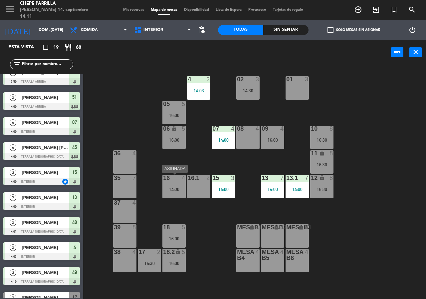
click at [177, 189] on div "14:30" at bounding box center [174, 189] width 23 height 5
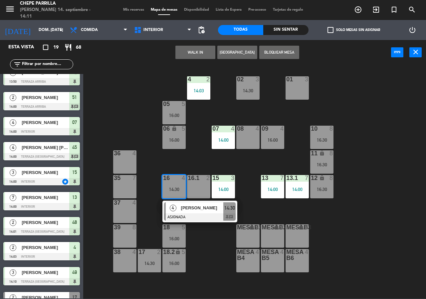
click at [258, 133] on div "08 4" at bounding box center [248, 137] width 23 height 23
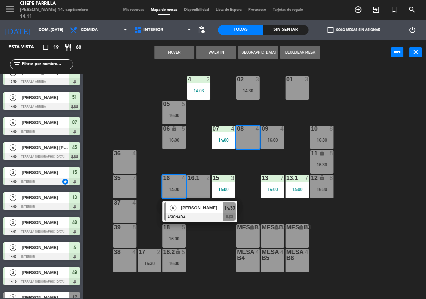
click at [178, 47] on button "Mover" at bounding box center [175, 52] width 40 height 13
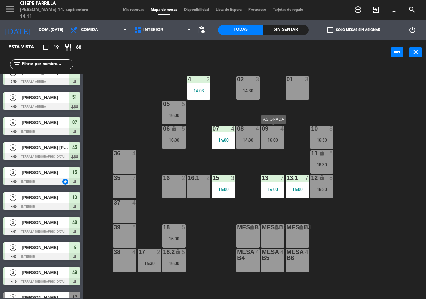
click at [275, 134] on div "09 4 16:00" at bounding box center [272, 137] width 23 height 23
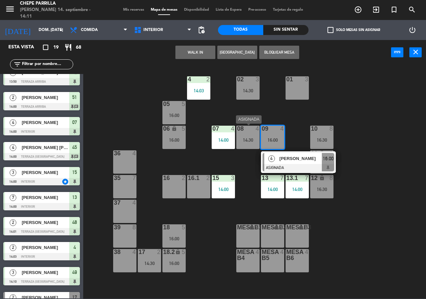
click at [247, 138] on div "14:30" at bounding box center [248, 140] width 23 height 5
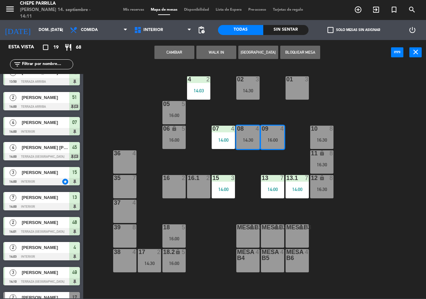
click at [182, 50] on button "Cambiar" at bounding box center [175, 52] width 40 height 13
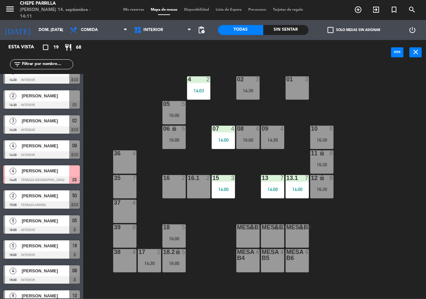
scroll to position [251, 0]
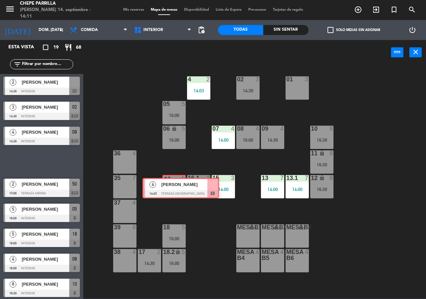
drag, startPoint x: 55, startPoint y: 164, endPoint x: 175, endPoint y: 186, distance: 121.9
click at [175, 186] on div "Esta vista crop_square 19 restaurant 68 filter_list 2 [PERSON_NAME] 13:50 Terra…" at bounding box center [213, 169] width 426 height 259
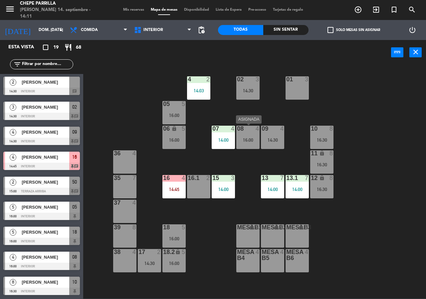
click at [254, 141] on div "16:00" at bounding box center [248, 140] width 23 height 5
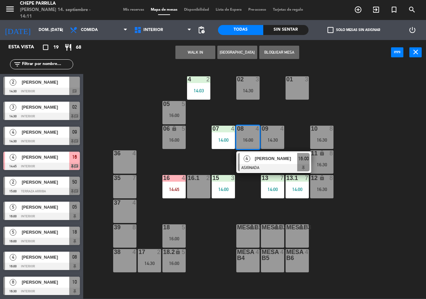
click at [257, 162] on div "[PERSON_NAME]" at bounding box center [276, 158] width 43 height 11
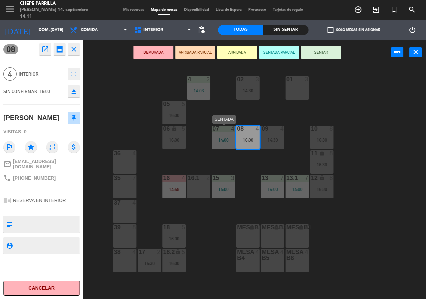
click at [224, 143] on div "07 4 14:00" at bounding box center [223, 137] width 23 height 23
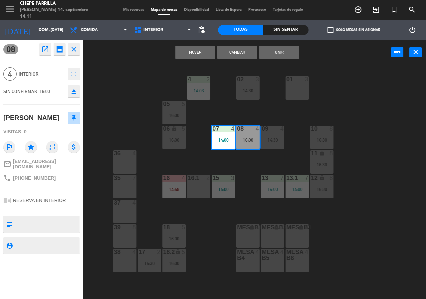
click at [194, 51] on button "Mover" at bounding box center [196, 52] width 40 height 13
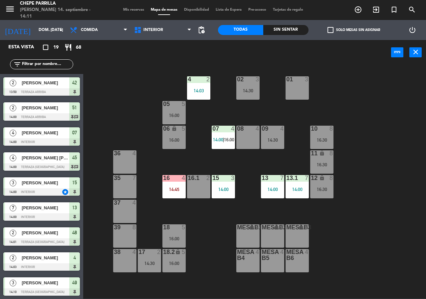
scroll to position [119, 0]
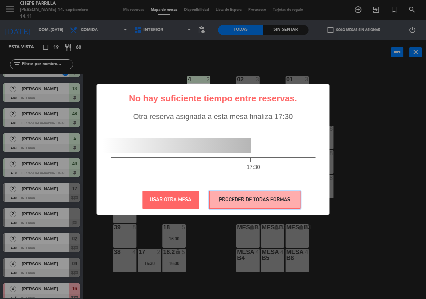
click at [249, 200] on button "PROCEDER DE TODAS FORMAS" at bounding box center [255, 200] width 92 height 18
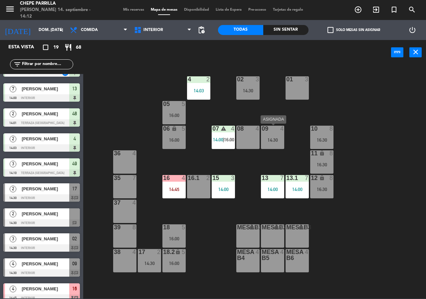
click at [282, 140] on div "14:30" at bounding box center [272, 140] width 23 height 5
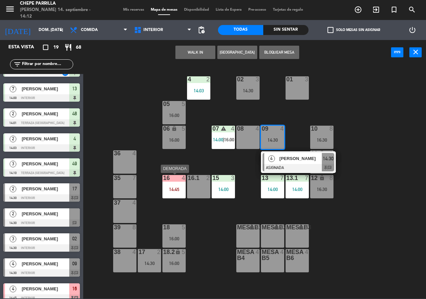
click at [168, 189] on div "14:45" at bounding box center [174, 189] width 23 height 5
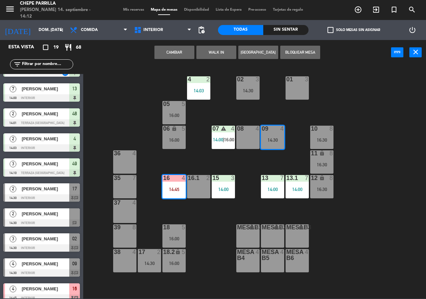
click at [166, 183] on div "16 4 14:45" at bounding box center [174, 186] width 23 height 23
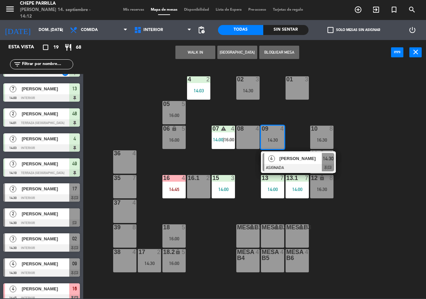
click at [167, 182] on div "16 4 14:45" at bounding box center [174, 186] width 23 height 23
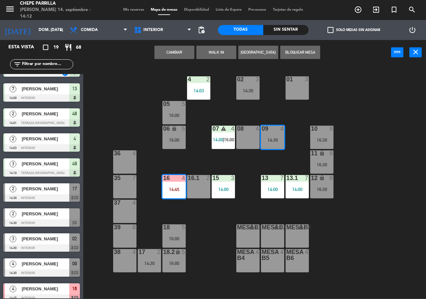
click at [168, 182] on div "16 4 14:45" at bounding box center [174, 186] width 23 height 23
click at [182, 233] on div "18 5 16:00" at bounding box center [174, 235] width 23 height 23
drag, startPoint x: 288, startPoint y: 137, endPoint x: 266, endPoint y: 137, distance: 22.7
click at [288, 137] on div "02 3 14:30 4 2 14:03 01 3 05 5 16:00 06 lock 5 16:00 07 warning 4 14:00 | 16:00…" at bounding box center [257, 182] width 339 height 234
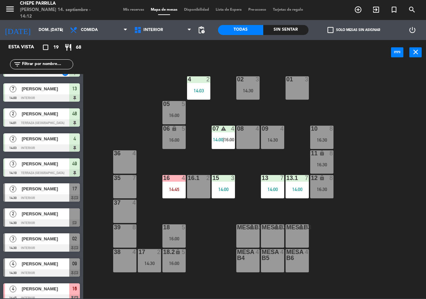
click at [179, 183] on div "16 4 14:45" at bounding box center [174, 186] width 23 height 23
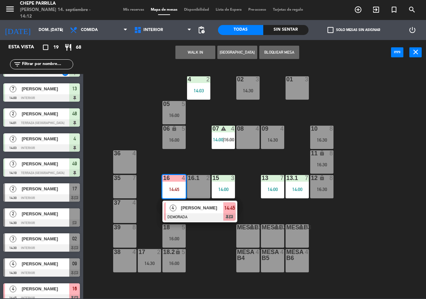
click at [341, 228] on div "02 3 14:30 4 2 14:03 01 3 05 5 16:00 06 lock 5 16:00 07 warning 4 14:00 | 16:00…" at bounding box center [257, 182] width 339 height 234
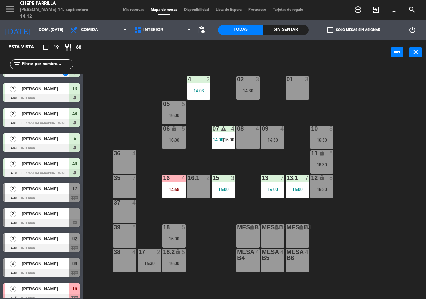
drag, startPoint x: 176, startPoint y: 182, endPoint x: 191, endPoint y: 176, distance: 16.7
click at [177, 183] on div "16 4 14:45" at bounding box center [174, 186] width 23 height 23
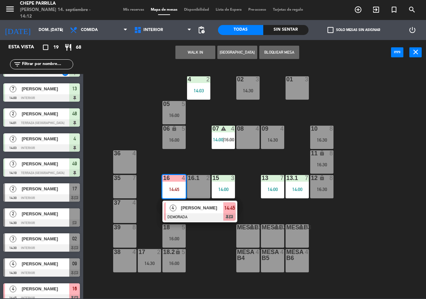
click at [311, 212] on div "02 3 14:30 4 2 14:03 01 3 05 5 16:00 06 lock 5 16:00 07 warning 4 14:00 | 16:00…" at bounding box center [257, 182] width 339 height 234
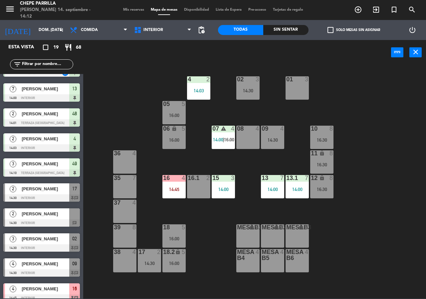
click at [173, 183] on div "16 4 14:45" at bounding box center [174, 186] width 23 height 23
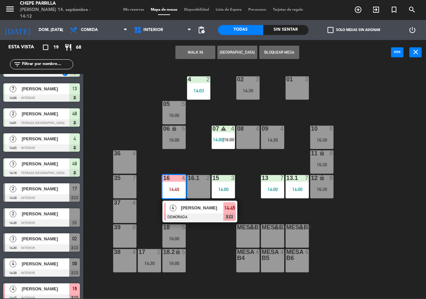
click at [245, 137] on div "08 4" at bounding box center [248, 137] width 23 height 23
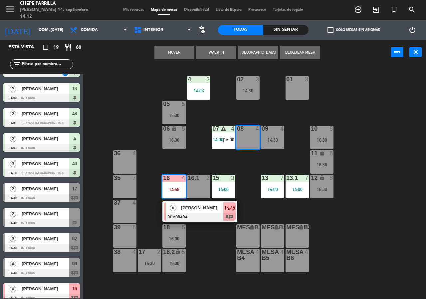
click at [179, 57] on button "Mover" at bounding box center [175, 52] width 40 height 13
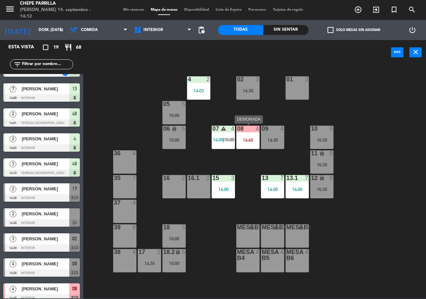
click at [249, 139] on div "14:45" at bounding box center [248, 140] width 23 height 5
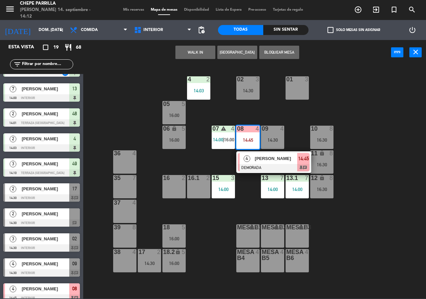
click at [329, 98] on div "02 3 14:30 4 2 14:03 01 3 05 5 16:00 06 lock 5 16:00 07 warning 4 14:00 | 16:00…" at bounding box center [257, 182] width 339 height 234
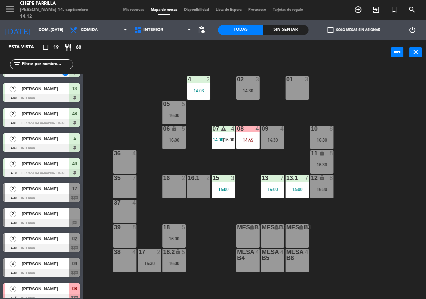
drag, startPoint x: 228, startPoint y: 130, endPoint x: 229, endPoint y: 141, distance: 11.7
click at [229, 130] on div "warning" at bounding box center [223, 129] width 11 height 6
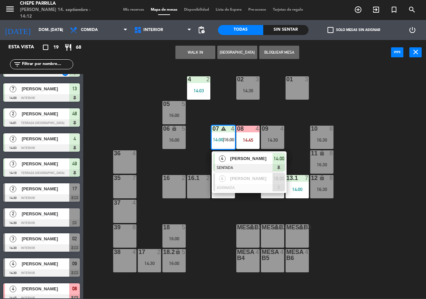
click at [357, 105] on div "02 3 14:30 4 2 14:03 01 3 05 5 16:00 06 lock 5 16:00 07 warning 4 14:00 | 16:00…" at bounding box center [257, 182] width 339 height 234
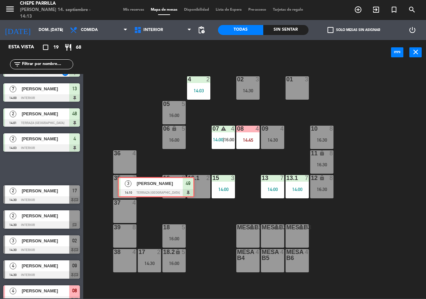
drag, startPoint x: 45, startPoint y: 167, endPoint x: 161, endPoint y: 186, distance: 116.8
click at [161, 186] on div "Esta vista crop_square 19 restaurant 68 filter_list 2 [PERSON_NAME] 13:50 Terra…" at bounding box center [213, 169] width 426 height 259
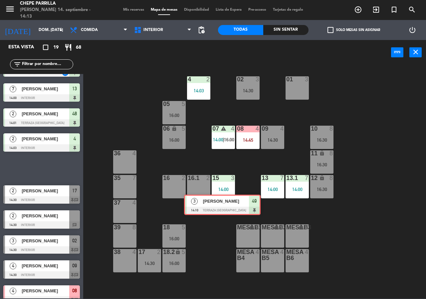
drag, startPoint x: 19, startPoint y: 169, endPoint x: 173, endPoint y: 194, distance: 156.0
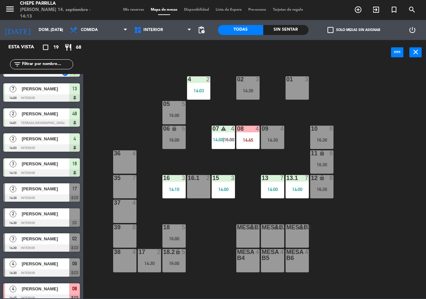
click at [173, 194] on div "16 3 14:10" at bounding box center [174, 186] width 23 height 23
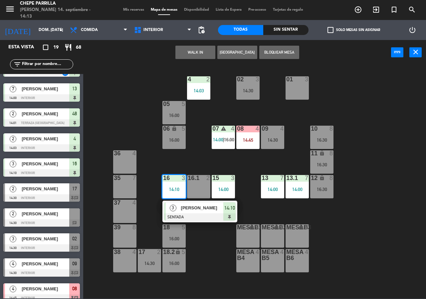
click at [246, 250] on div at bounding box center [248, 255] width 11 height 12
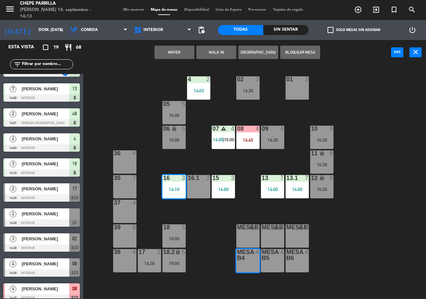
click at [223, 238] on div "02 3 14:30 4 2 14:03 01 3 05 5 16:00 06 lock 5 16:00 07 warning 4 14:00 | 16:00…" at bounding box center [257, 182] width 339 height 234
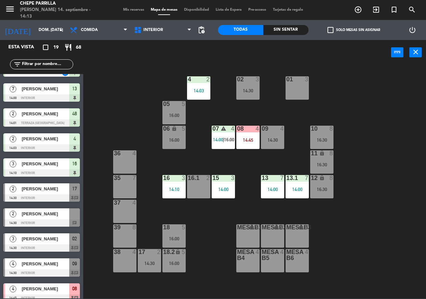
click at [173, 185] on div "16 3 14:10" at bounding box center [174, 186] width 23 height 23
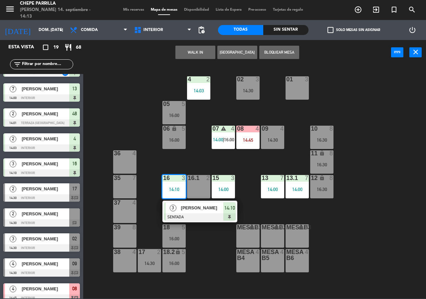
click at [275, 139] on div "14:30" at bounding box center [272, 140] width 23 height 5
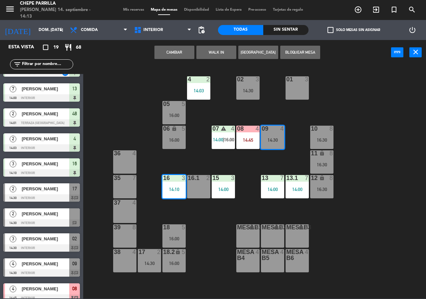
click at [178, 51] on button "Cambiar" at bounding box center [175, 52] width 40 height 13
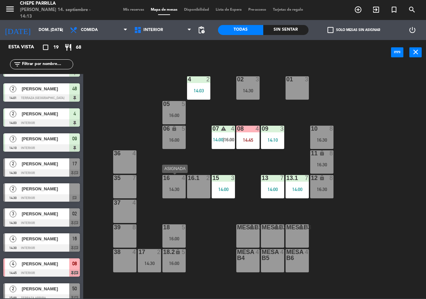
click at [179, 181] on div "16 4" at bounding box center [174, 178] width 23 height 7
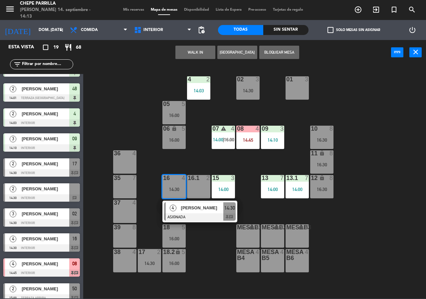
click at [221, 123] on div "02 3 14:30 4 2 14:03 01 3 05 5 16:00 06 lock 5 16:00 07 warning 4 14:00 | 16:00…" at bounding box center [257, 182] width 339 height 234
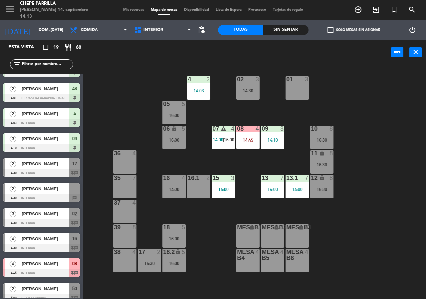
click at [219, 134] on div "07 warning 4 14:00 | 16:00" at bounding box center [223, 137] width 23 height 23
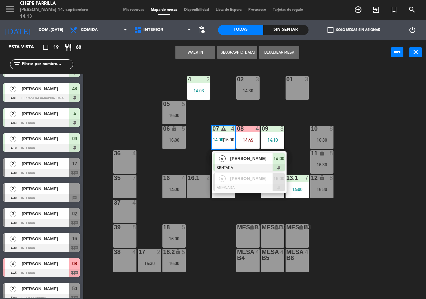
drag, startPoint x: 219, startPoint y: 111, endPoint x: 206, endPoint y: 125, distance: 19.6
click at [218, 112] on div "02 3 14:30 4 2 14:03 01 3 05 5 16:00 06 lock 5 16:00 07 warning 4 14:00 | 16:00…" at bounding box center [257, 182] width 339 height 234
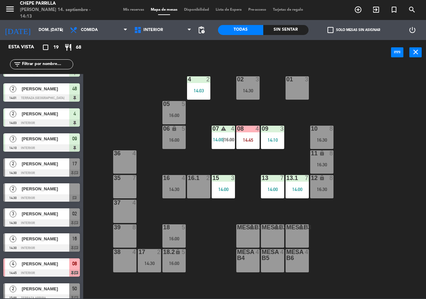
click at [173, 231] on div "18 5" at bounding box center [174, 227] width 23 height 7
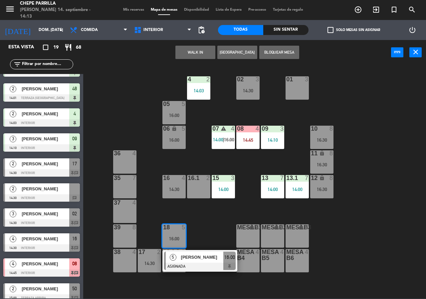
click at [225, 256] on span "16:00" at bounding box center [230, 257] width 11 height 8
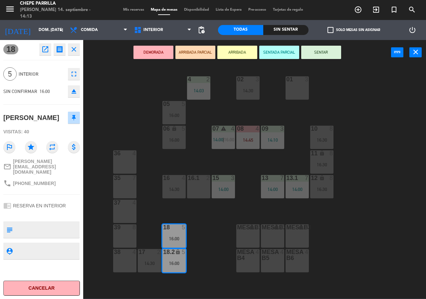
click at [306, 234] on div "MESAB3 lock 8" at bounding box center [297, 235] width 23 height 23
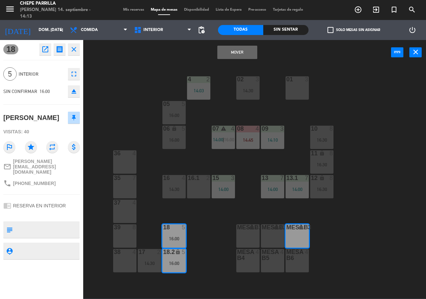
click at [213, 237] on div "02 3 14:30 4 2 14:03 01 3 05 5 16:00 06 lock 5 16:00 07 warning 4 14:00 | 16:00…" at bounding box center [257, 182] width 339 height 234
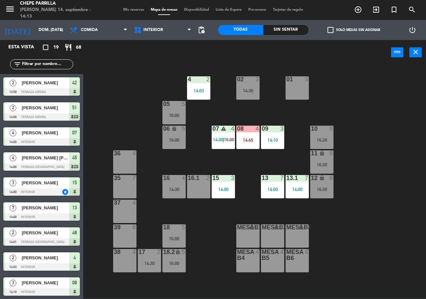
scroll to position [94, 0]
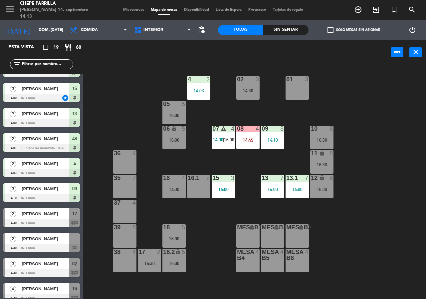
click at [178, 232] on div "18 5 16:00" at bounding box center [174, 235] width 23 height 23
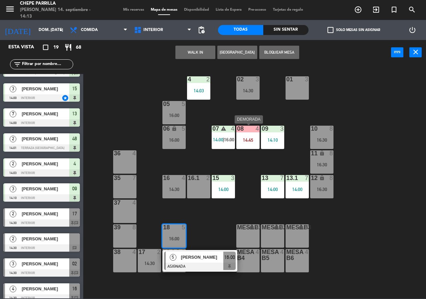
click at [245, 139] on div "14:45" at bounding box center [248, 140] width 23 height 5
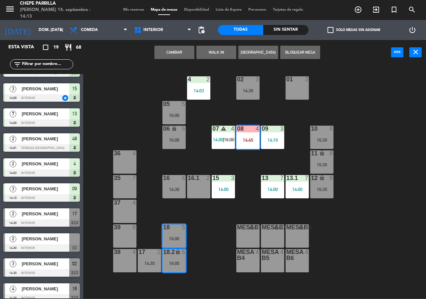
click at [175, 55] on button "Cambiar" at bounding box center [175, 52] width 40 height 13
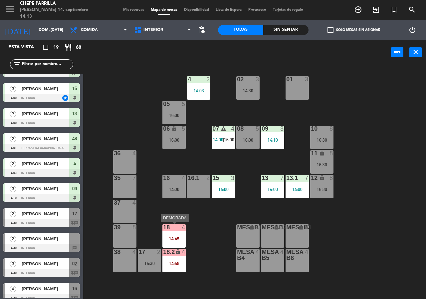
click at [170, 242] on div "18 4 14:45" at bounding box center [174, 235] width 23 height 23
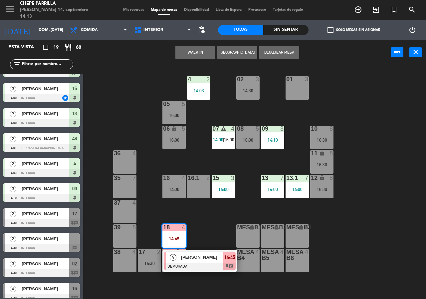
click at [140, 64] on div "WALK IN [GEOGRAPHIC_DATA] Bloquear Mesa power_input close" at bounding box center [237, 52] width 308 height 25
click at [105, 32] on span "Comida" at bounding box center [99, 30] width 64 height 15
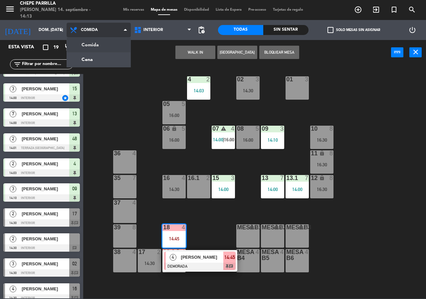
click at [119, 44] on ng-component "menu Chepe [PERSON_NAME] 14. septiembre - 14:13 Mis reservas Mapa de mesas Disp…" at bounding box center [213, 149] width 426 height 298
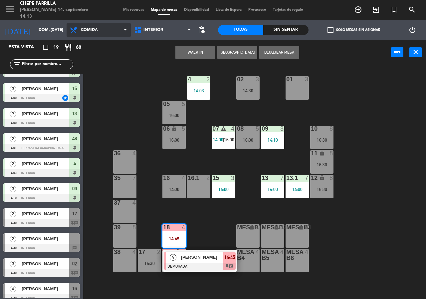
click at [121, 32] on span "Comida" at bounding box center [99, 30] width 64 height 15
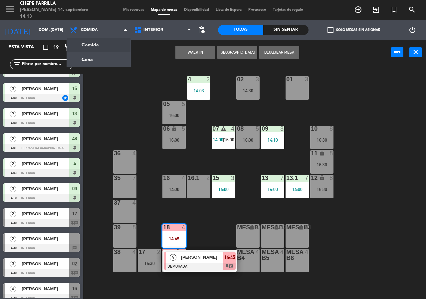
drag, startPoint x: 156, startPoint y: 52, endPoint x: 158, endPoint y: 42, distance: 10.8
click at [156, 51] on div "WALK IN [GEOGRAPHIC_DATA] Bloquear Mesa power_input close" at bounding box center [237, 52] width 308 height 25
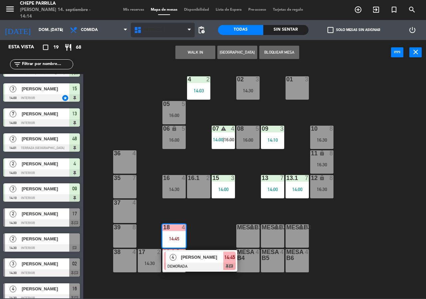
click at [159, 34] on span "Interior" at bounding box center [163, 30] width 64 height 15
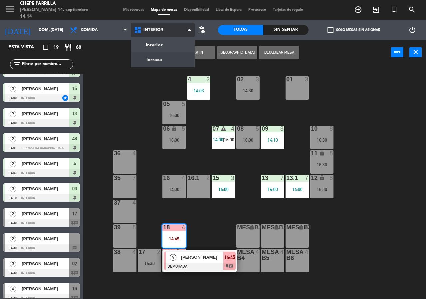
click at [157, 54] on ng-component "menu Chepe [PERSON_NAME] 14. septiembre - 14:14 Mis reservas Mapa de mesas Disp…" at bounding box center [213, 149] width 426 height 298
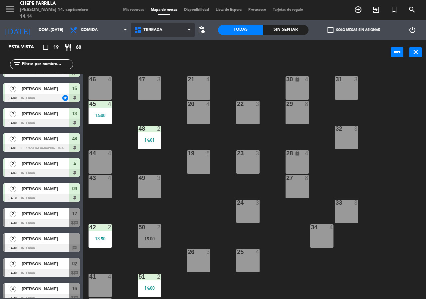
click at [160, 32] on span "Terraza" at bounding box center [153, 30] width 19 height 5
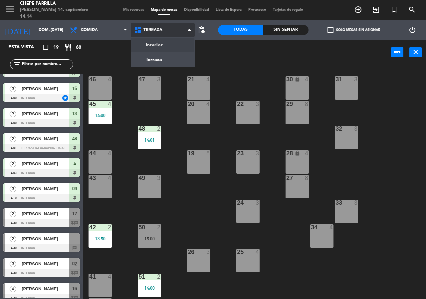
click at [160, 47] on ng-component "menu Chepe [PERSON_NAME] 14. septiembre - 14:14 Mis reservas Mapa de mesas Disp…" at bounding box center [213, 149] width 426 height 298
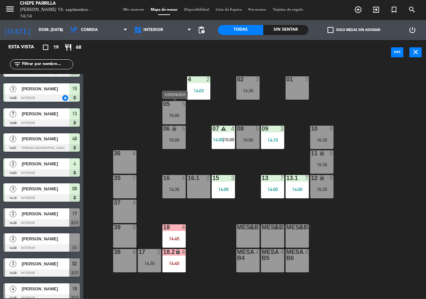
drag, startPoint x: 172, startPoint y: 113, endPoint x: 181, endPoint y: 118, distance: 9.8
click at [172, 113] on div "16:00" at bounding box center [174, 115] width 23 height 5
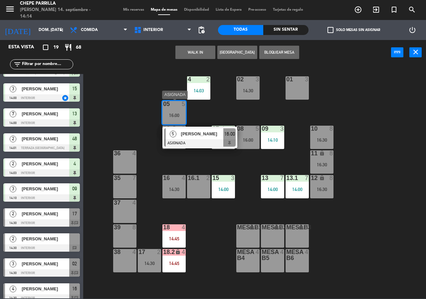
click at [205, 132] on span "[PERSON_NAME]" at bounding box center [202, 133] width 43 height 7
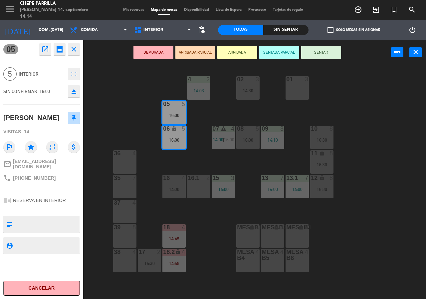
drag, startPoint x: 112, startPoint y: 113, endPoint x: 128, endPoint y: 108, distance: 16.8
click at [112, 115] on div "02 3 14:30 4 2 14:03 01 3 05 5 16:00 06 lock 5 16:00 07 warning 4 14:00 | 16:00…" at bounding box center [257, 182] width 339 height 234
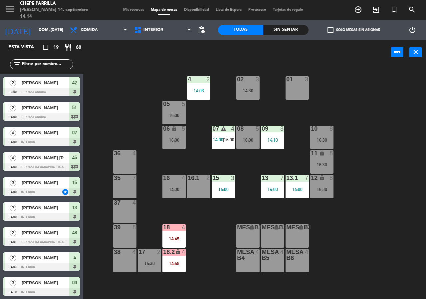
scroll to position [69, 0]
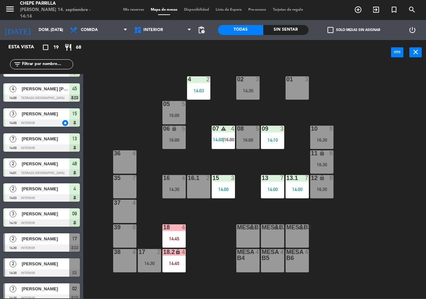
click at [239, 138] on div "16:00" at bounding box center [248, 140] width 23 height 5
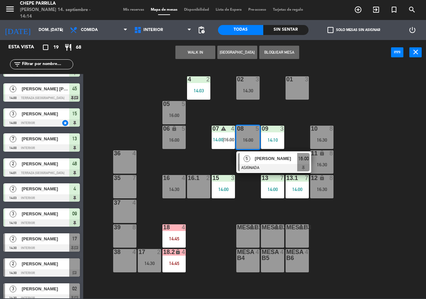
click at [244, 169] on div at bounding box center [274, 167] width 72 height 7
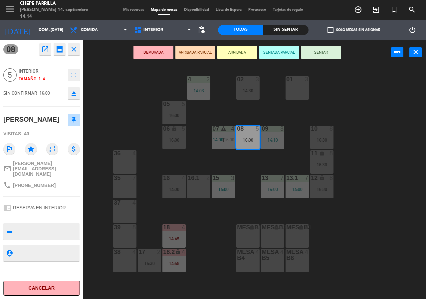
click at [243, 162] on div "02 3 14:30 4 2 14:03 01 3 05 5 16:00 06 lock 5 16:00 07 warning 4 14:00 | 16:00…" at bounding box center [257, 182] width 339 height 234
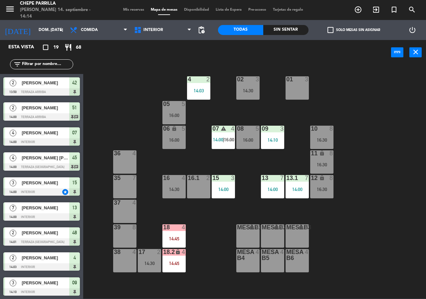
scroll to position [94, 0]
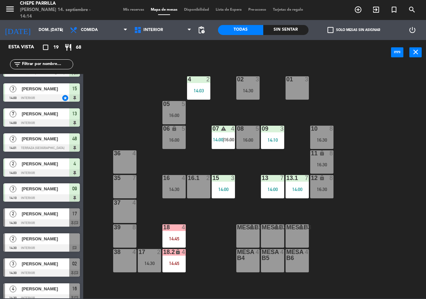
click at [150, 265] on div "14:30" at bounding box center [149, 263] width 23 height 5
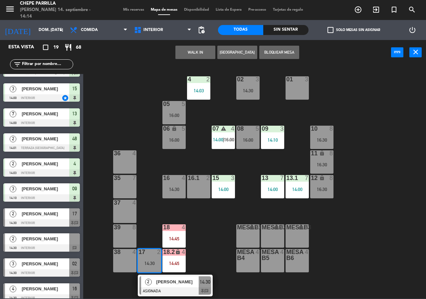
click at [218, 250] on div "02 3 14:30 4 2 14:03 01 3 05 5 16:00 06 lock 5 16:00 07 warning 4 14:00 | 16:00…" at bounding box center [257, 182] width 339 height 234
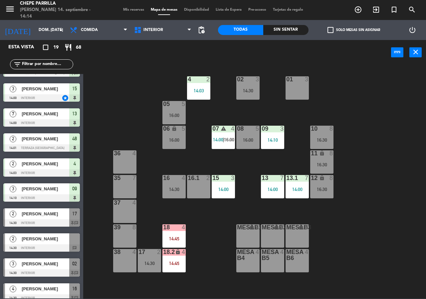
click at [177, 185] on div "16 4 14:30" at bounding box center [174, 186] width 23 height 23
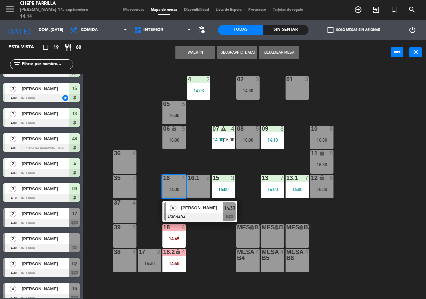
drag, startPoint x: 219, startPoint y: 253, endPoint x: 298, endPoint y: 222, distance: 84.6
click at [220, 252] on div "02 3 14:30 4 2 14:03 01 3 05 5 16:00 06 lock 5 16:00 07 warning 4 14:00 | 16:00…" at bounding box center [257, 182] width 339 height 234
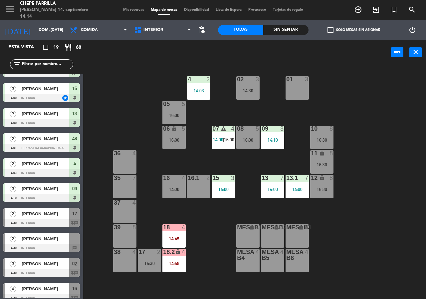
click at [322, 190] on div "16:30" at bounding box center [321, 189] width 23 height 5
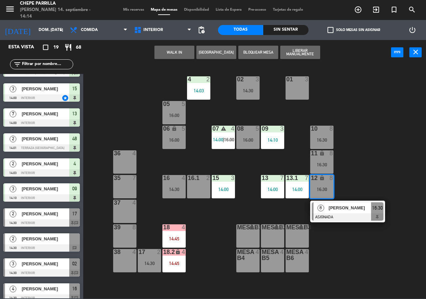
click at [326, 216] on div at bounding box center [348, 216] width 72 height 7
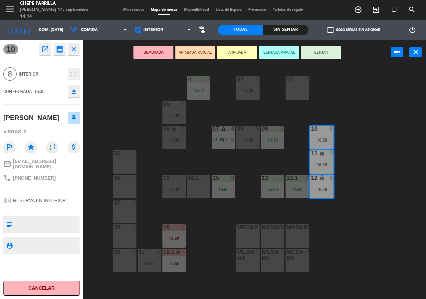
click at [325, 214] on div "02 3 14:30 4 2 14:03 01 3 05 5 16:00 06 lock 5 16:00 07 warning 4 14:00 | 16:00…" at bounding box center [257, 182] width 339 height 234
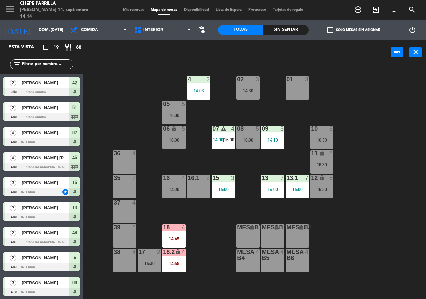
scroll to position [144, 0]
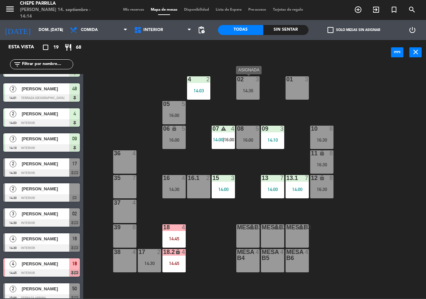
click at [254, 91] on div "14:30" at bounding box center [248, 90] width 23 height 5
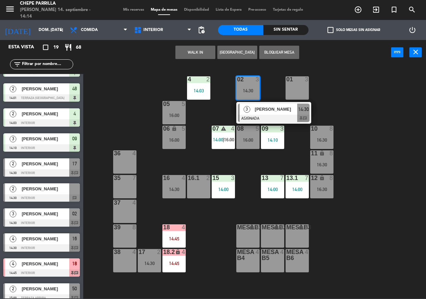
click at [263, 114] on div "[PERSON_NAME]" at bounding box center [276, 109] width 43 height 11
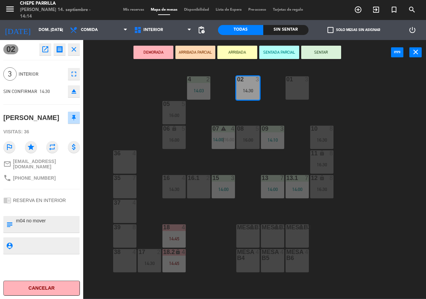
click at [265, 117] on div "02 3 14:30 4 2 14:03 01 3 05 5 16:00 06 lock 5 16:00 07 warning 4 14:00 | 16:00…" at bounding box center [257, 182] width 339 height 234
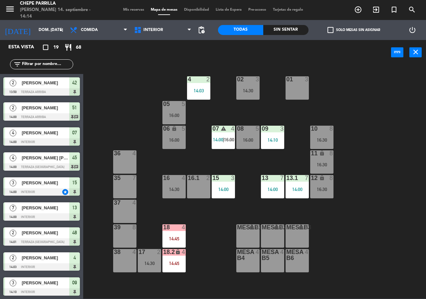
scroll to position [0, 0]
click at [246, 128] on div at bounding box center [248, 129] width 11 height 6
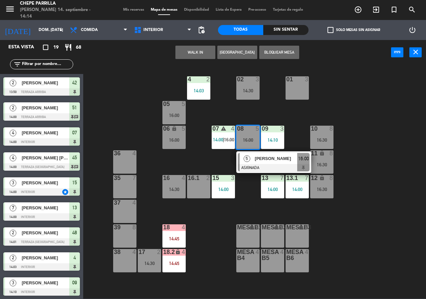
click at [259, 166] on div "5 [PERSON_NAME] ASIGNADA 16:00" at bounding box center [274, 162] width 85 height 22
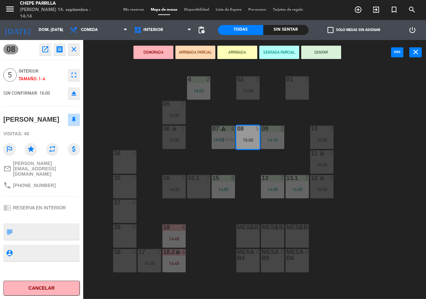
click at [249, 174] on div "02 3 14:30 4 2 14:03 01 3 05 5 16:00 06 lock 5 16:00 07 warning 4 14:00 | 16:00…" at bounding box center [257, 182] width 339 height 234
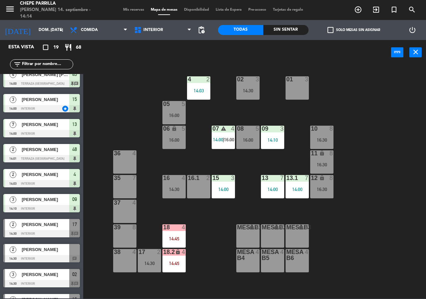
scroll to position [100, 0]
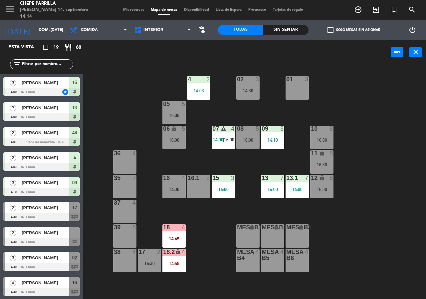
click at [54, 238] on div "[PERSON_NAME]" at bounding box center [45, 232] width 48 height 11
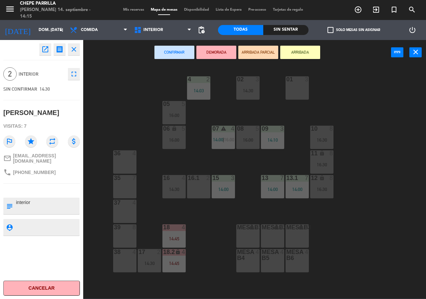
click at [301, 83] on div "01 3" at bounding box center [297, 87] width 23 height 23
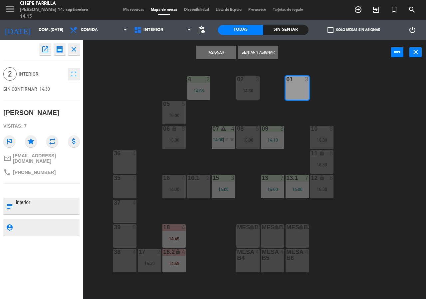
click at [222, 55] on button "Asignar" at bounding box center [217, 52] width 40 height 13
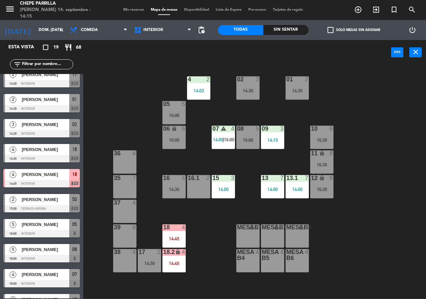
scroll to position [251, 0]
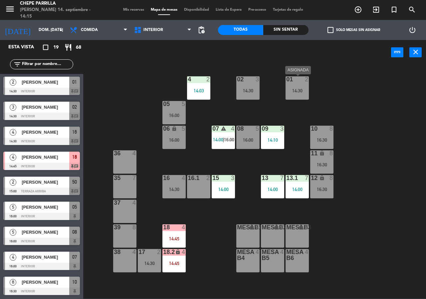
click at [298, 85] on div "01 2 14:30" at bounding box center [297, 87] width 23 height 23
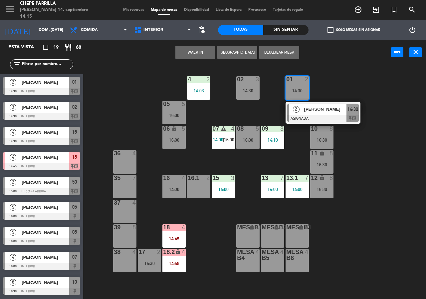
click at [309, 107] on span "[PERSON_NAME]" at bounding box center [325, 109] width 43 height 7
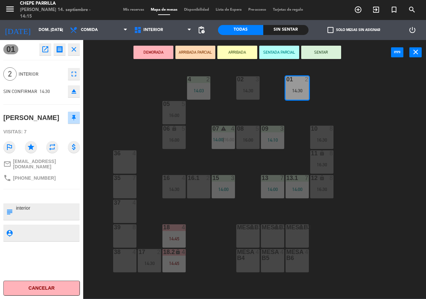
click at [197, 155] on div "02 3 14:30 4 2 14:03 01 2 14:30 05 5 16:00 06 lock 5 16:00 07 warning 4 14:00 |…" at bounding box center [257, 182] width 339 height 234
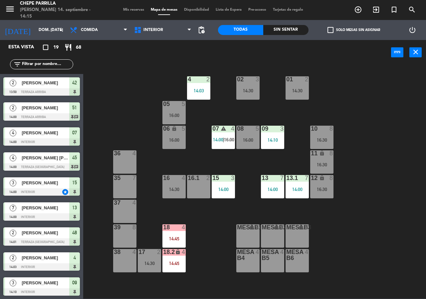
click at [327, 144] on div "10 8 16:30" at bounding box center [321, 137] width 23 height 23
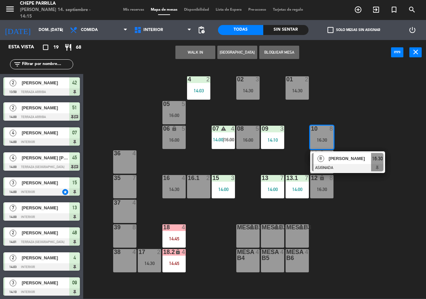
click at [369, 125] on div "02 3 14:30 4 2 14:03 01 2 14:30 05 5 16:00 06 lock 5 16:00 07 warning 4 14:00 |…" at bounding box center [257, 182] width 339 height 234
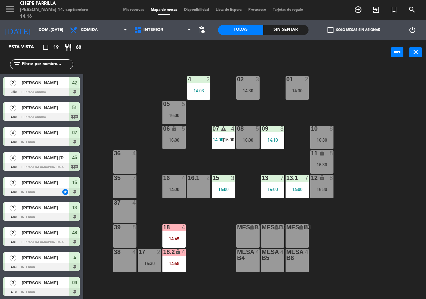
click at [222, 245] on div "02 3 14:30 4 2 14:03 01 2 14:30 05 5 16:00 06 lock 5 16:00 07 warning 4 14:00 |…" at bounding box center [257, 182] width 339 height 234
click at [325, 137] on div "10 8 16:30" at bounding box center [321, 137] width 23 height 23
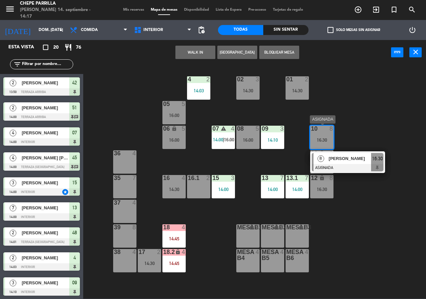
click at [340, 162] on span "[PERSON_NAME]" at bounding box center [350, 158] width 43 height 7
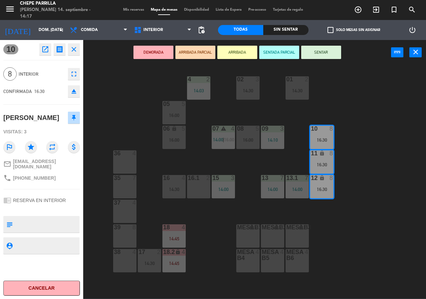
drag, startPoint x: 360, startPoint y: 109, endPoint x: 355, endPoint y: 104, distance: 7.3
click at [358, 104] on div "02 3 14:30 4 2 14:03 01 2 14:30 05 5 16:00 06 lock 5 16:00 07 warning 4 14:00 |…" at bounding box center [257, 182] width 339 height 234
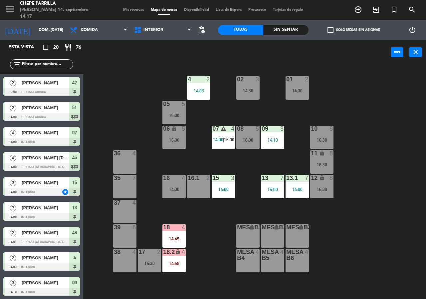
scroll to position [153, 0]
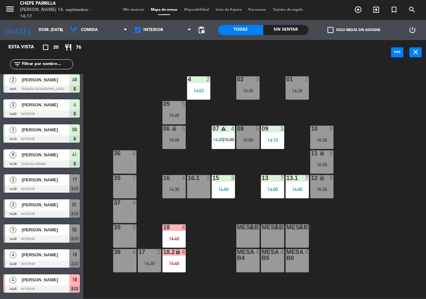
click at [304, 92] on div "01 2 14:30" at bounding box center [297, 87] width 23 height 23
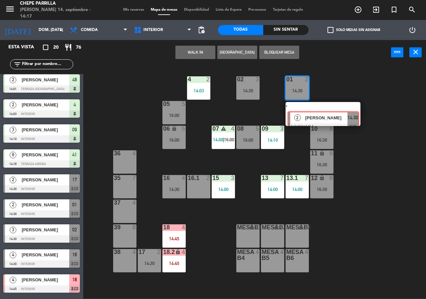
click at [316, 115] on div "2 [PERSON_NAME] ASIGNADA 14:30 chat" at bounding box center [323, 114] width 85 height 24
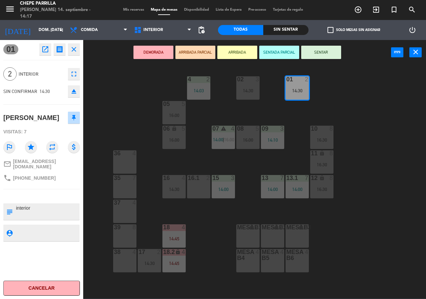
click at [316, 115] on div "02 3 14:30 4 2 14:03 01 2 14:30 05 5 16:00 06 lock 5 16:00 07 warning 4 14:00 |…" at bounding box center [257, 182] width 339 height 234
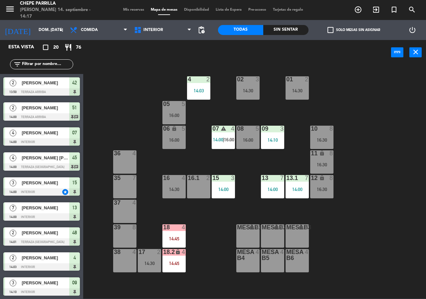
scroll to position [0, 0]
drag, startPoint x: 253, startPoint y: 92, endPoint x: 254, endPoint y: 100, distance: 7.7
click at [253, 97] on div "02 3 14:30" at bounding box center [248, 87] width 23 height 23
click at [250, 88] on div "14:30" at bounding box center [248, 90] width 23 height 5
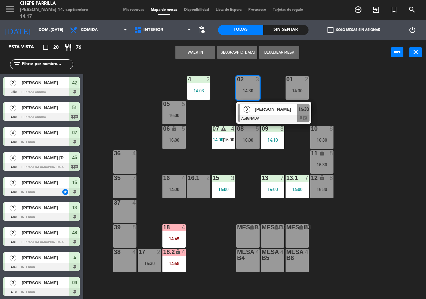
click at [263, 114] on div "[PERSON_NAME]" at bounding box center [276, 109] width 43 height 11
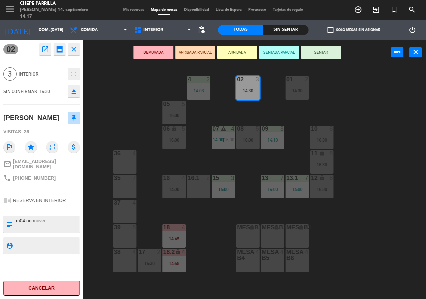
drag, startPoint x: 263, startPoint y: 114, endPoint x: 222, endPoint y: 113, distance: 40.7
click at [260, 114] on div "02 3 14:30 4 2 14:03 01 2 14:30 05 5 16:00 06 lock 5 16:00 07 warning 4 14:00 |…" at bounding box center [257, 182] width 339 height 234
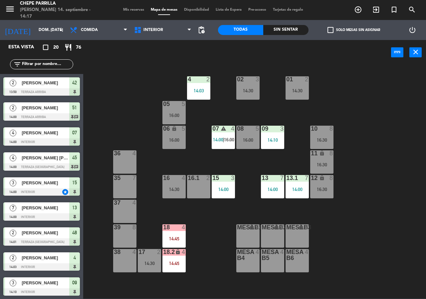
click at [181, 115] on div "16:00" at bounding box center [174, 115] width 23 height 5
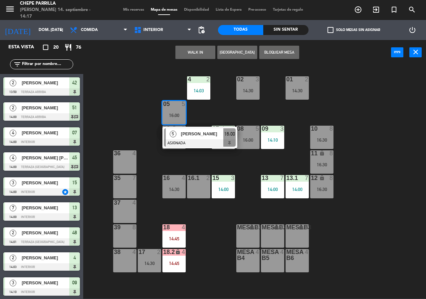
click at [215, 142] on div at bounding box center [200, 142] width 72 height 7
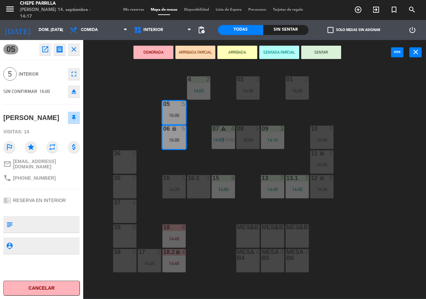
click at [256, 164] on div "02 3 14:30 4 2 14:03 01 2 14:30 05 5 16:00 06 lock 5 16:00 07 warning 4 14:00 |…" at bounding box center [257, 182] width 339 height 234
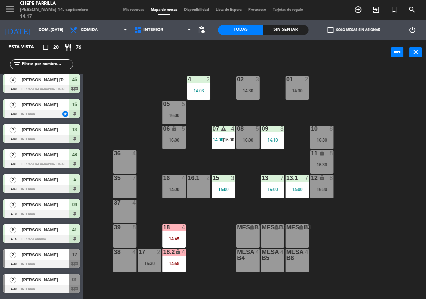
click at [245, 132] on div "08 5" at bounding box center [248, 129] width 23 height 7
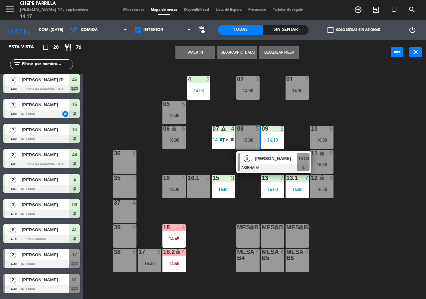
click at [269, 159] on span "[PERSON_NAME]" at bounding box center [276, 158] width 43 height 7
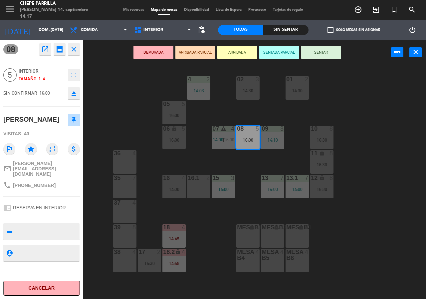
click at [271, 160] on div "02 3 14:30 4 2 14:03 01 2 14:30 05 5 16:00 06 lock 5 16:00 07 warning 4 14:00 |…" at bounding box center [257, 182] width 339 height 234
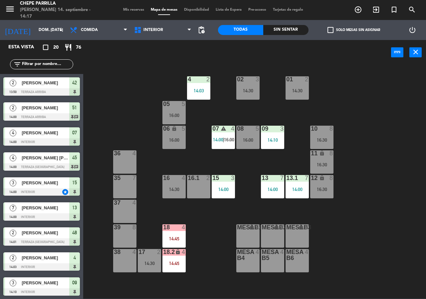
scroll to position [103, 0]
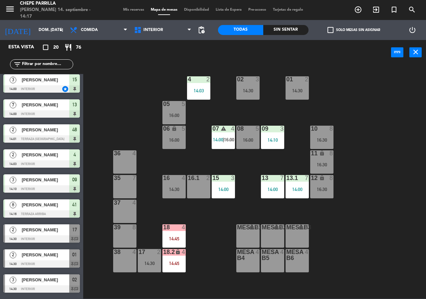
click at [223, 142] on span "14:00" at bounding box center [218, 139] width 10 height 5
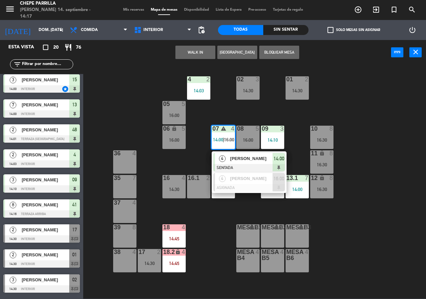
click at [291, 145] on div "02 3 14:30 4 2 14:03 01 2 14:30 05 5 16:00 06 lock 5 16:00 07 warning 4 14:00 |…" at bounding box center [257, 182] width 339 height 234
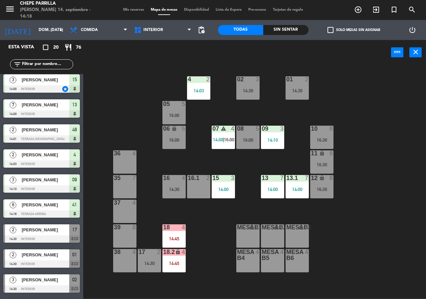
click at [175, 192] on div "16 4 14:30" at bounding box center [174, 186] width 23 height 23
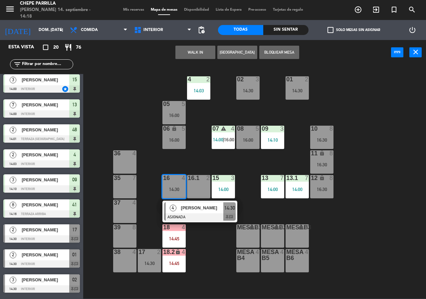
click at [209, 217] on div "4 [PERSON_NAME] ASIGNADA 14:30 chat" at bounding box center [200, 212] width 85 height 22
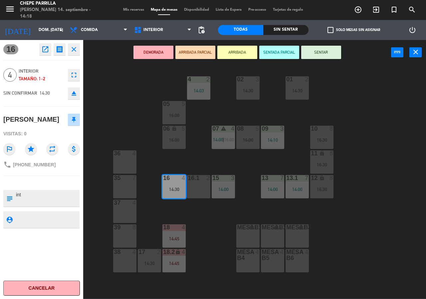
click at [218, 230] on div "02 3 14:30 4 2 14:03 01 2 14:30 05 5 16:00 06 lock 5 16:00 07 warning 4 14:00 |…" at bounding box center [257, 182] width 339 height 234
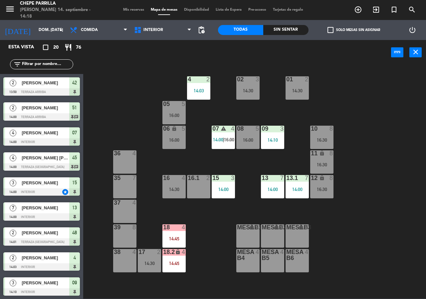
scroll to position [3, 0]
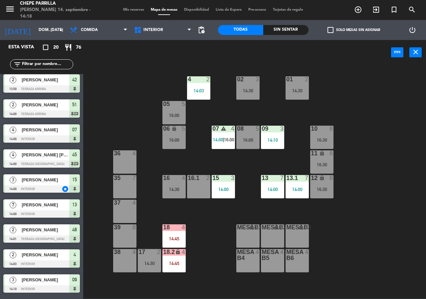
drag, startPoint x: 256, startPoint y: 140, endPoint x: 253, endPoint y: 149, distance: 9.8
click at [255, 140] on div "16:00" at bounding box center [248, 140] width 23 height 5
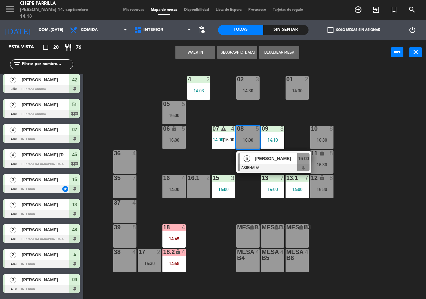
click at [256, 168] on div "5 [PERSON_NAME] ASIGNADA 16:00" at bounding box center [274, 162] width 85 height 22
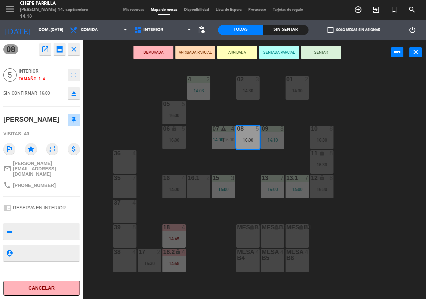
click at [254, 215] on div "02 3 14:30 4 2 14:03 01 2 14:30 05 5 16:00 06 lock 5 16:00 07 warning 4 14:00 |…" at bounding box center [257, 182] width 339 height 234
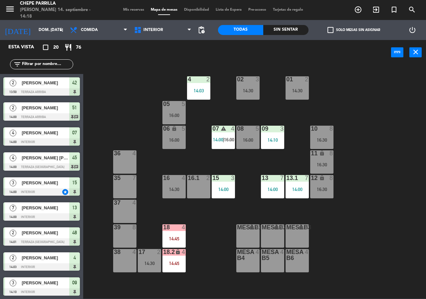
scroll to position [103, 0]
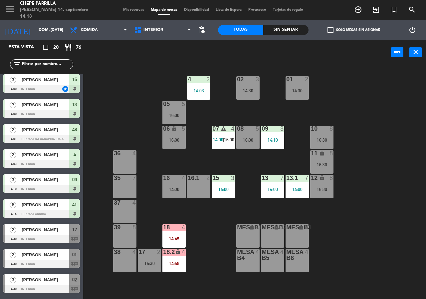
click at [188, 247] on div "02 3 14:30 4 2 14:03 01 2 14:30 05 5 16:00 06 lock 5 16:00 07 warning 4 14:00 |…" at bounding box center [257, 182] width 339 height 234
drag, startPoint x: 175, startPoint y: 240, endPoint x: 180, endPoint y: 246, distance: 8.3
click at [176, 240] on div "14:45" at bounding box center [174, 238] width 23 height 5
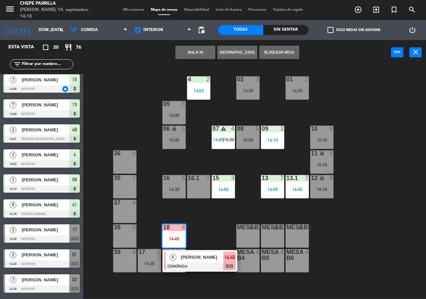
click at [183, 254] on span "[PERSON_NAME]" at bounding box center [202, 257] width 43 height 7
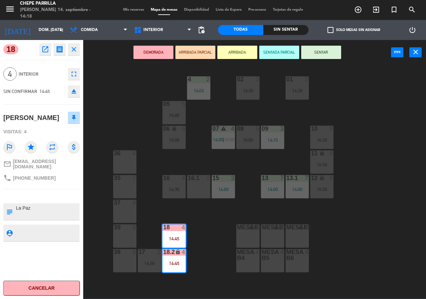
click at [204, 234] on div "02 3 14:30 4 2 14:03 01 2 14:30 05 5 16:00 06 lock 5 16:00 07 warning 4 14:00 |…" at bounding box center [257, 182] width 339 height 234
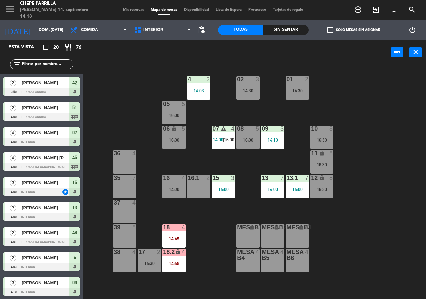
scroll to position [28, 0]
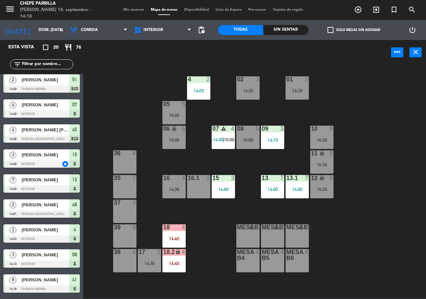
click at [181, 234] on div "18 4 14:45" at bounding box center [174, 235] width 23 height 23
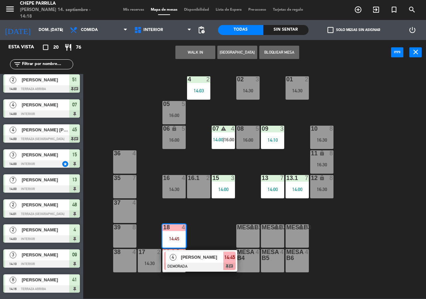
click at [204, 263] on div at bounding box center [200, 266] width 72 height 7
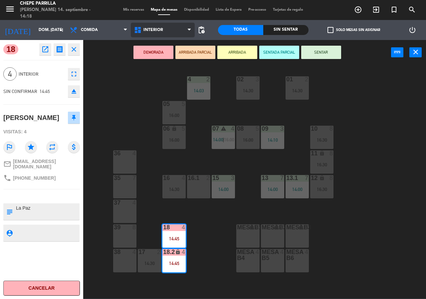
click at [184, 32] on span "Interior" at bounding box center [163, 30] width 64 height 15
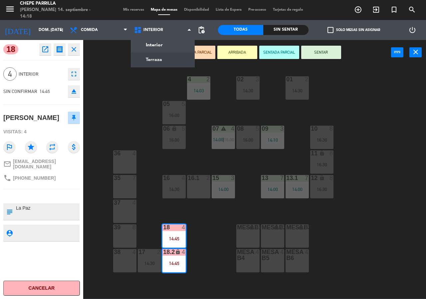
click at [184, 60] on ng-component "menu Chepe [PERSON_NAME] 14. septiembre - 14:18 Mis reservas Mapa de mesas Disp…" at bounding box center [213, 149] width 426 height 298
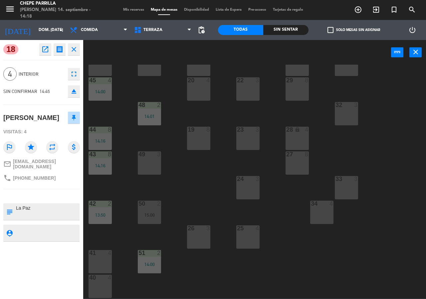
scroll to position [48, 0]
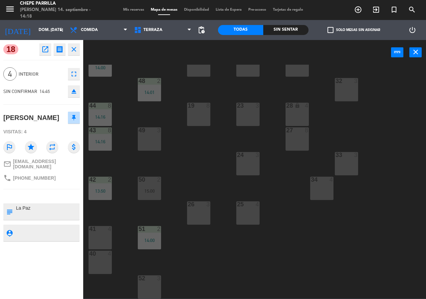
click at [115, 142] on div "21 4 30 lock 4 46 4 47 3 31 3 20 4 22 3 29 8 45 4 14:00 32 3 48 2 14:01 19 8 23…" at bounding box center [257, 182] width 339 height 234
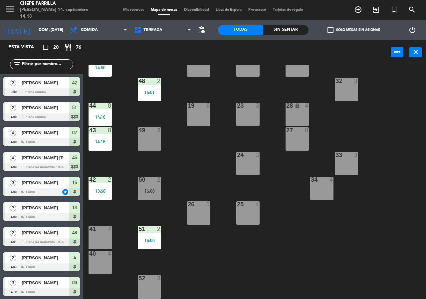
scroll to position [28, 0]
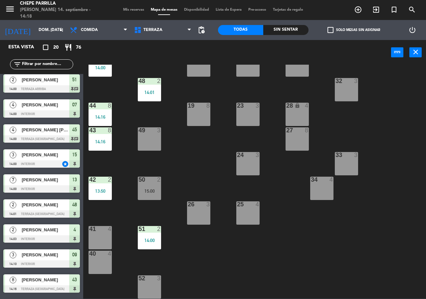
click at [53, 60] on div "filter_list" at bounding box center [41, 64] width 63 height 10
click at [53, 61] on input "text" at bounding box center [47, 64] width 52 height 7
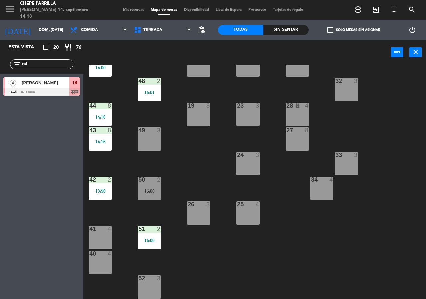
type input "raf"
drag, startPoint x: 21, startPoint y: 86, endPoint x: 22, endPoint y: 97, distance: 10.7
click at [21, 86] on div "4 [PERSON_NAME] 14:45 Interior 18 chat" at bounding box center [41, 86] width 83 height 25
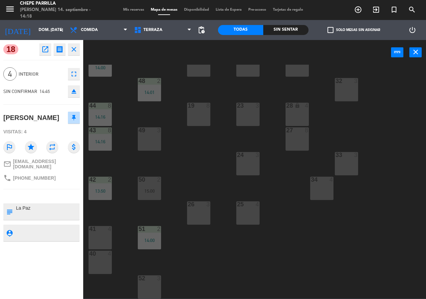
click at [41, 49] on button "open_in_new" at bounding box center [45, 49] width 12 height 12
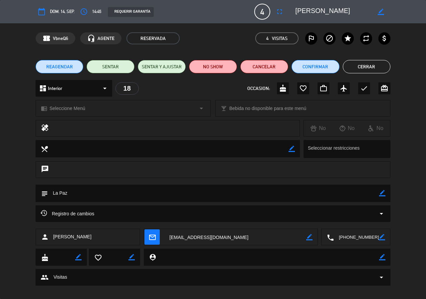
click at [382, 212] on icon "arrow_drop_down" at bounding box center [382, 214] width 8 height 8
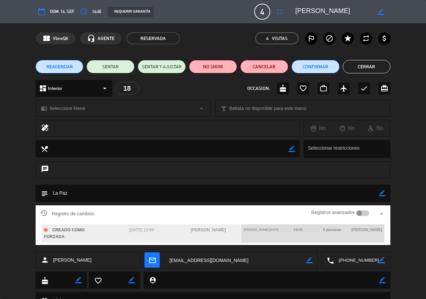
click at [362, 210] on div at bounding box center [363, 213] width 13 height 6
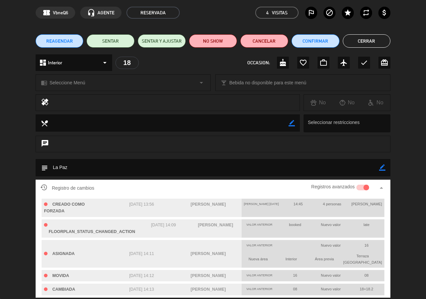
scroll to position [33, 0]
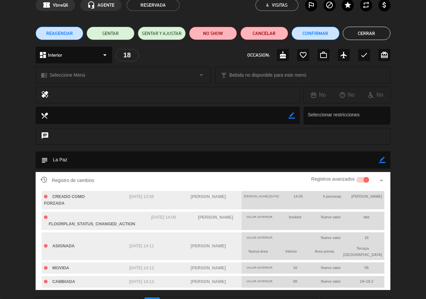
click at [382, 28] on button "Cerrar" at bounding box center [367, 33] width 48 height 13
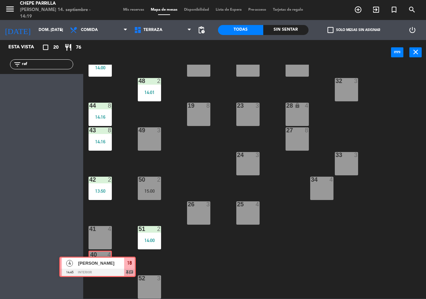
drag, startPoint x: 42, startPoint y: 91, endPoint x: 92, endPoint y: 266, distance: 181.9
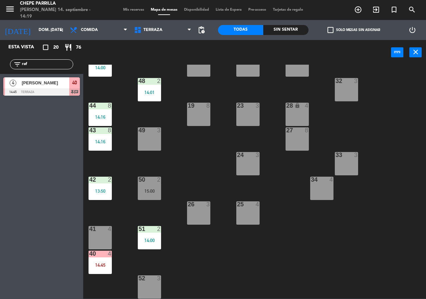
click at [98, 267] on div "14:45" at bounding box center [100, 265] width 23 height 5
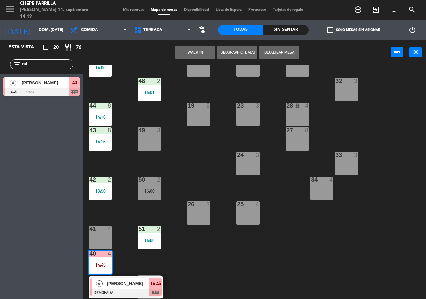
click at [113, 285] on span "[PERSON_NAME]" at bounding box center [128, 283] width 43 height 7
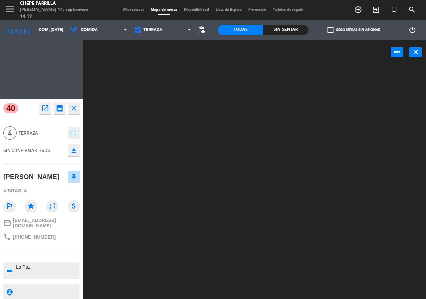
scroll to position [0, 0]
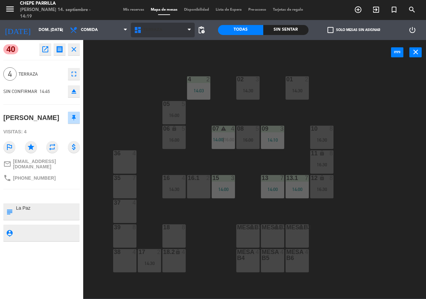
drag, startPoint x: 148, startPoint y: 70, endPoint x: 150, endPoint y: 35, distance: 34.4
click at [148, 62] on div "power_input close 02 3 14:30 4 2 14:03 01 2 14:30 05 5 16:00 06 lock 5 16:00 07…" at bounding box center [213, 169] width 426 height 259
drag, startPoint x: 150, startPoint y: 35, endPoint x: 150, endPoint y: 38, distance: 3.7
click at [150, 36] on span "Terraza" at bounding box center [163, 30] width 64 height 15
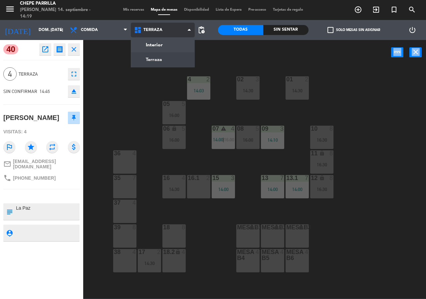
click at [150, 58] on ng-component "menu Chepe [PERSON_NAME] 14. septiembre - 14:19 Mis reservas Mapa de mesas Disp…" at bounding box center [213, 149] width 426 height 298
